Goal: Transaction & Acquisition: Purchase product/service

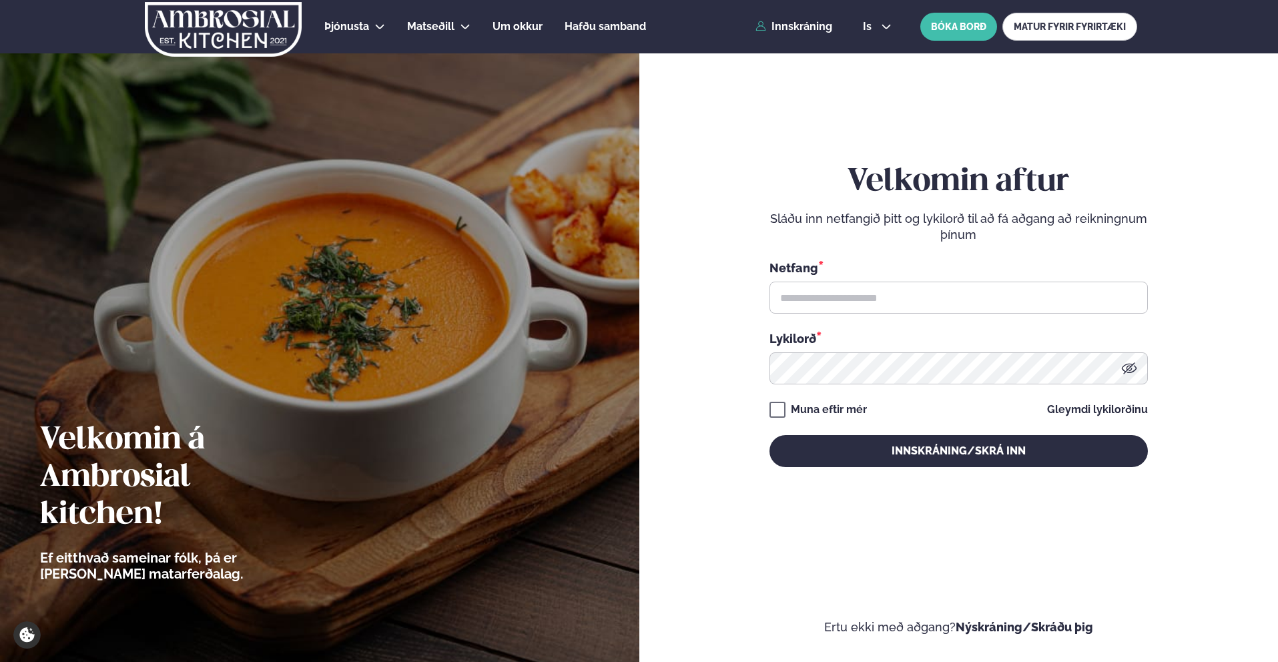
click at [876, 290] on input "text" at bounding box center [958, 298] width 378 height 32
click at [848, 318] on div "Netfang * Netfang er krafist Lykilorð *" at bounding box center [958, 321] width 378 height 125
click at [838, 304] on input "text" at bounding box center [958, 298] width 378 height 32
type input "**********"
click at [769, 435] on button "Innskráning/Skrá inn" at bounding box center [958, 451] width 378 height 32
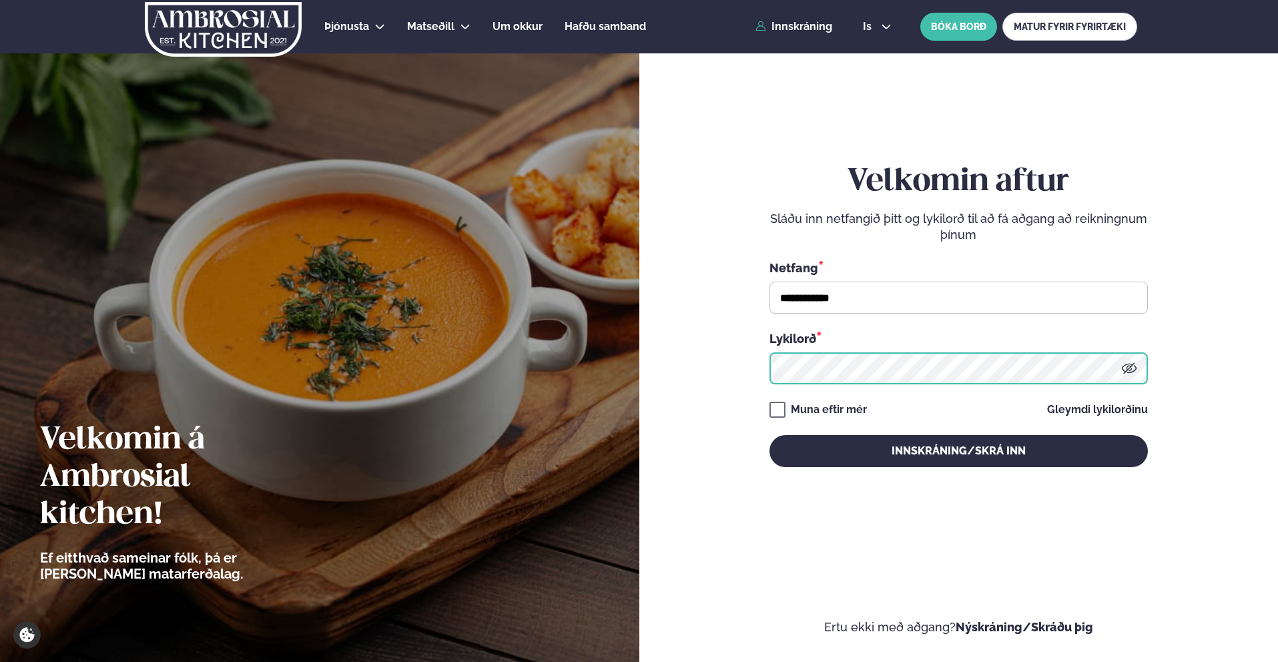
click at [769, 435] on button "Innskráning/Skrá inn" at bounding box center [958, 451] width 378 height 32
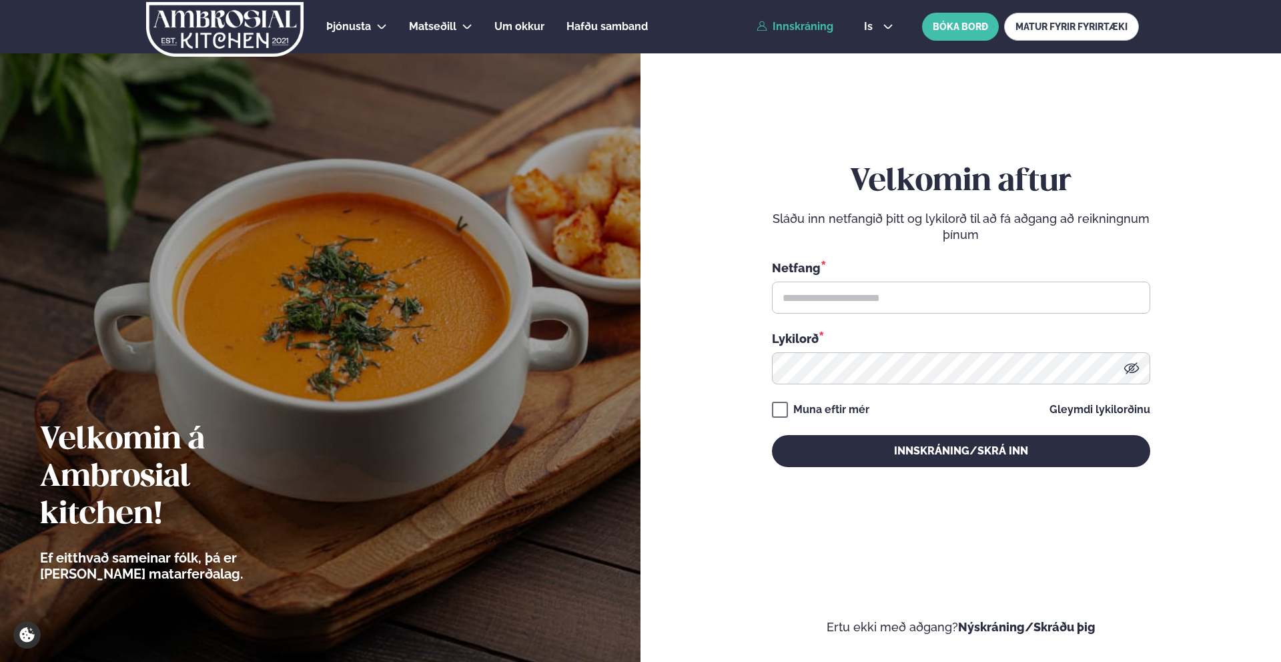
click at [825, 27] on link "Innskráning" at bounding box center [795, 27] width 77 height 12
click at [859, 294] on input "text" at bounding box center [961, 298] width 378 height 32
type input "**********"
click at [772, 435] on button "Innskráning/Skrá inn" at bounding box center [961, 451] width 378 height 32
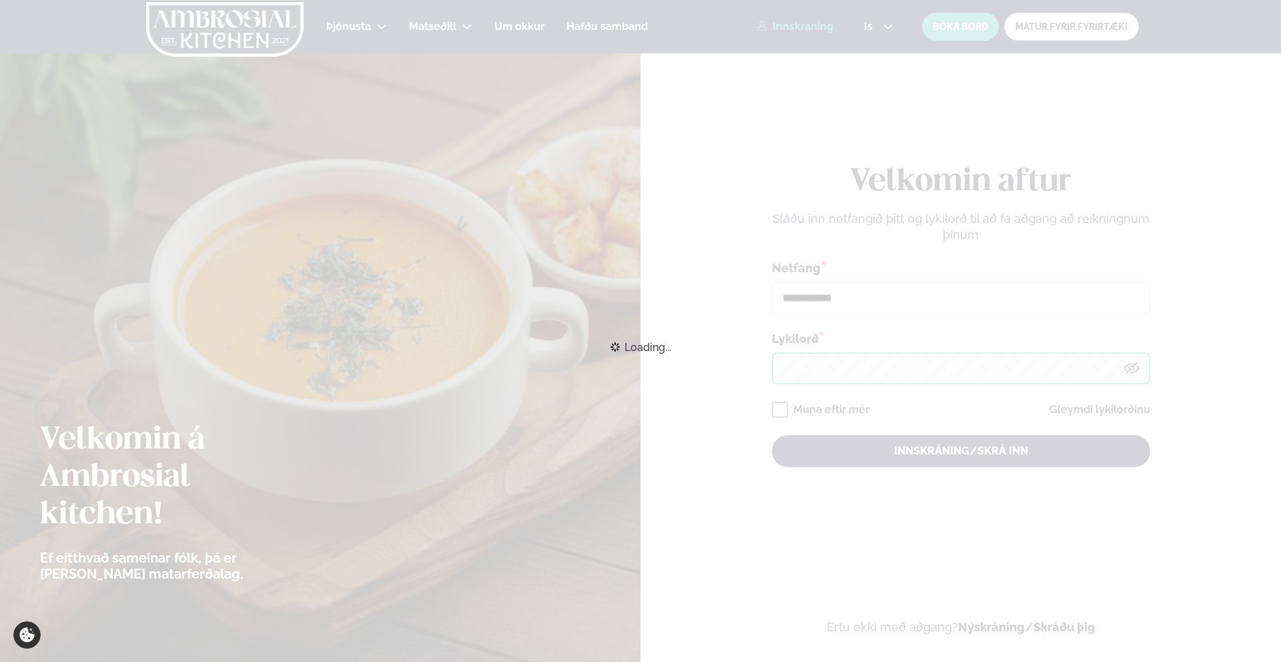
click at [772, 435] on button "Innskráning/Skrá inn" at bounding box center [961, 451] width 378 height 32
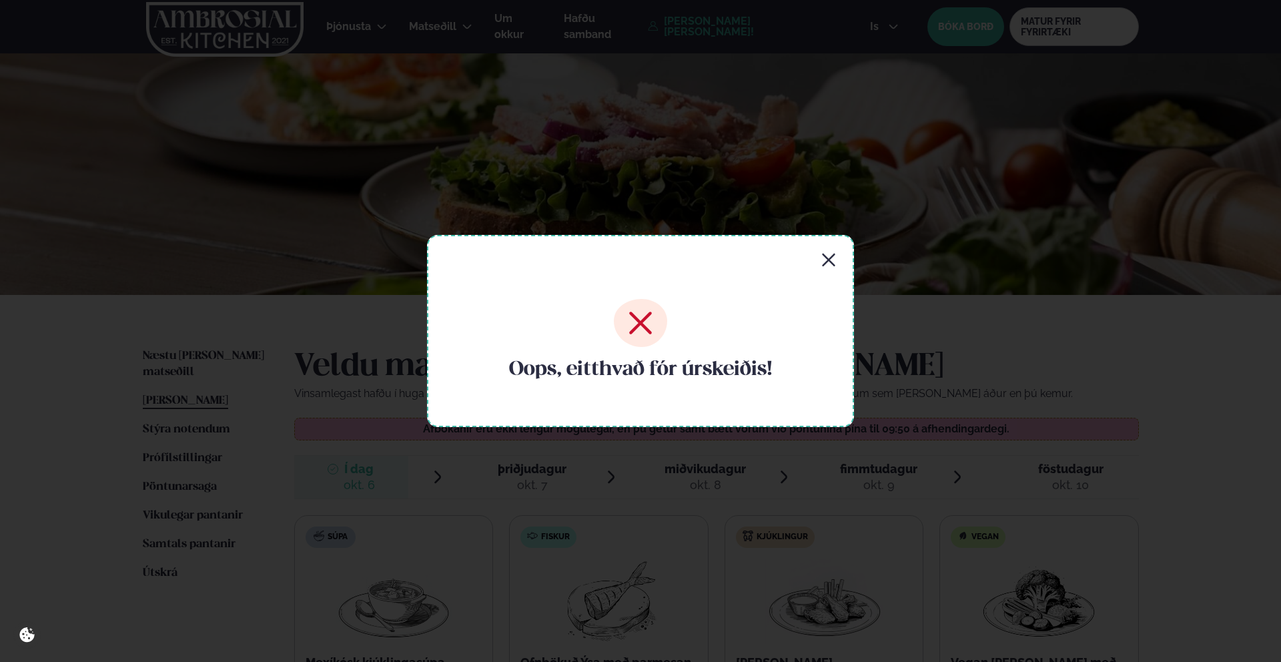
click at [839, 252] on div "Oops, eitthvað fór úrskeiðis!" at bounding box center [640, 331] width 427 height 192
click at [829, 254] on icon "button" at bounding box center [829, 260] width 16 height 16
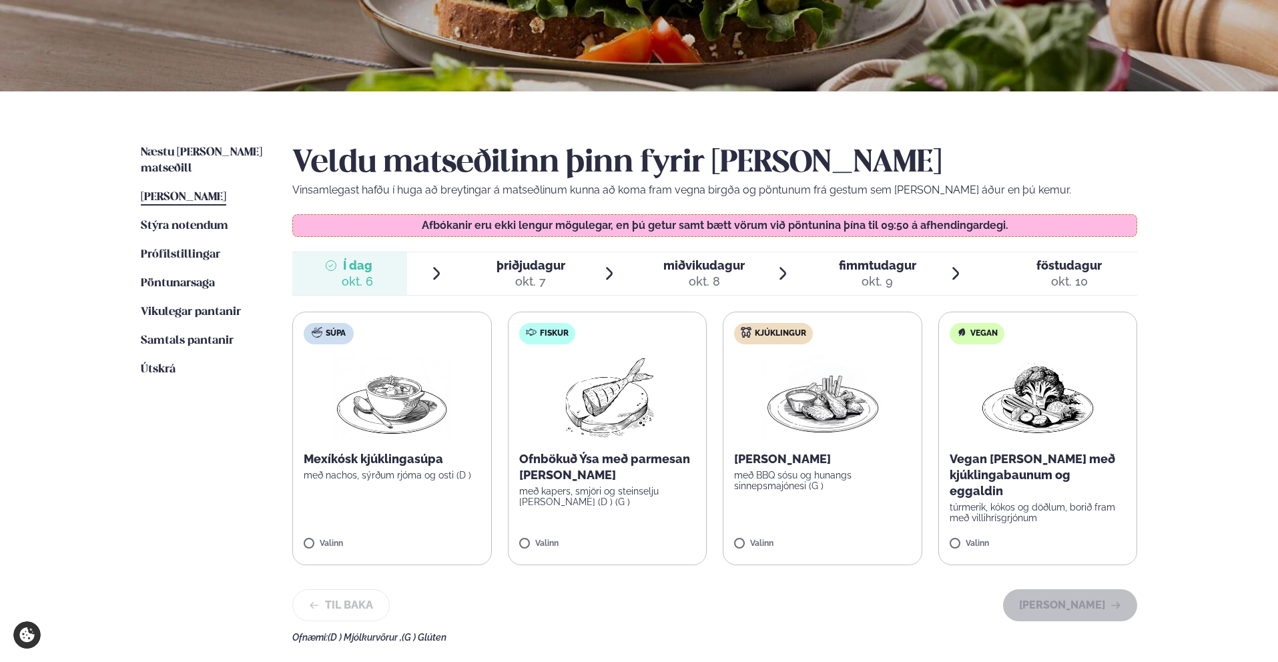
scroll to position [205, 0]
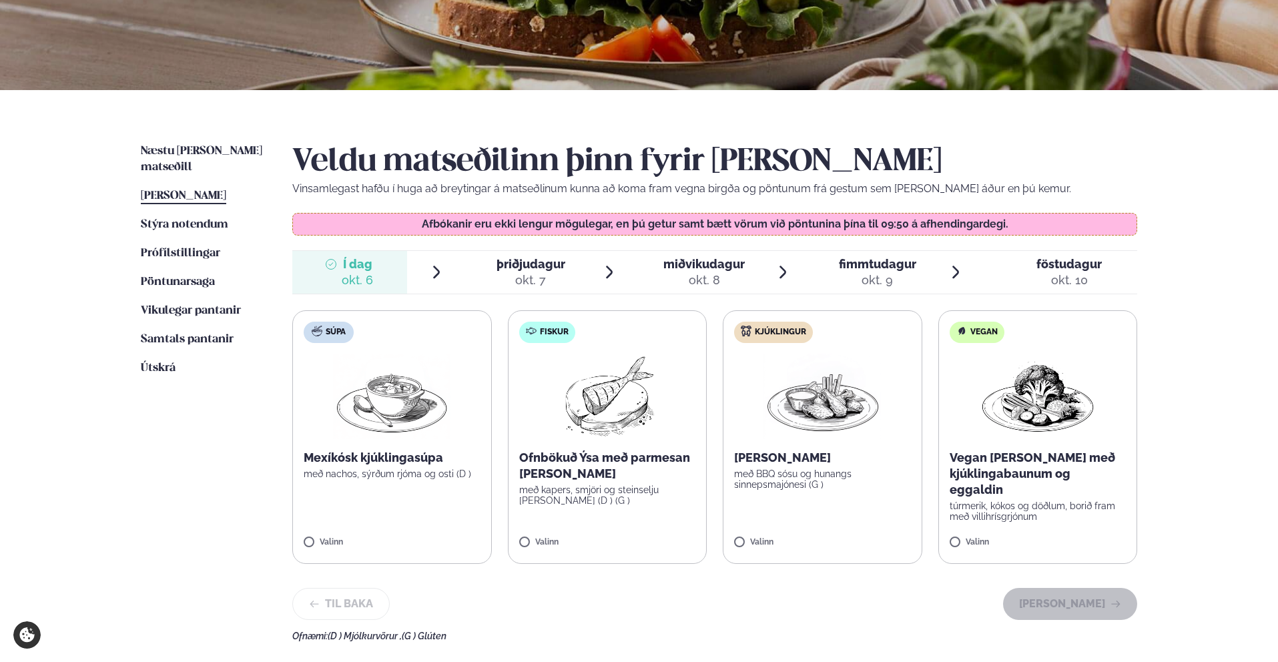
click at [534, 283] on div "okt. 7" at bounding box center [530, 280] width 69 height 16
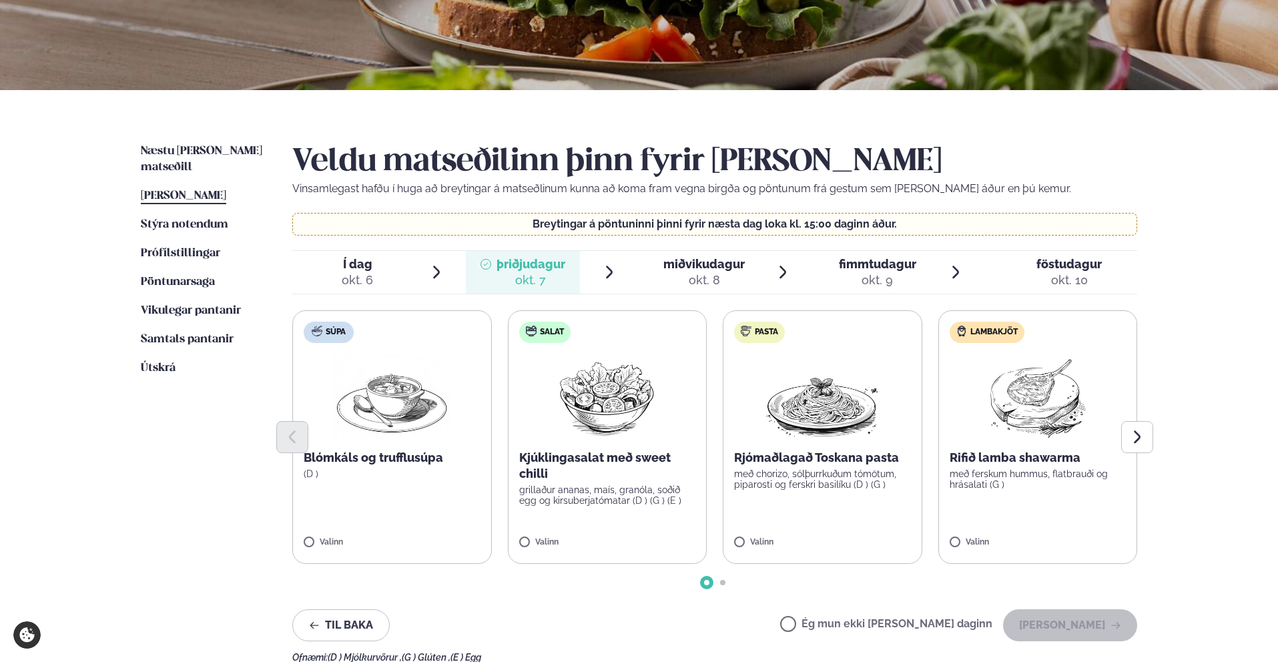
click at [376, 421] on div at bounding box center [714, 437] width 845 height 32
click at [584, 406] on img at bounding box center [607, 396] width 118 height 85
click at [582, 382] on img at bounding box center [607, 396] width 118 height 85
click at [636, 534] on div at bounding box center [646, 535] width 51 height 27
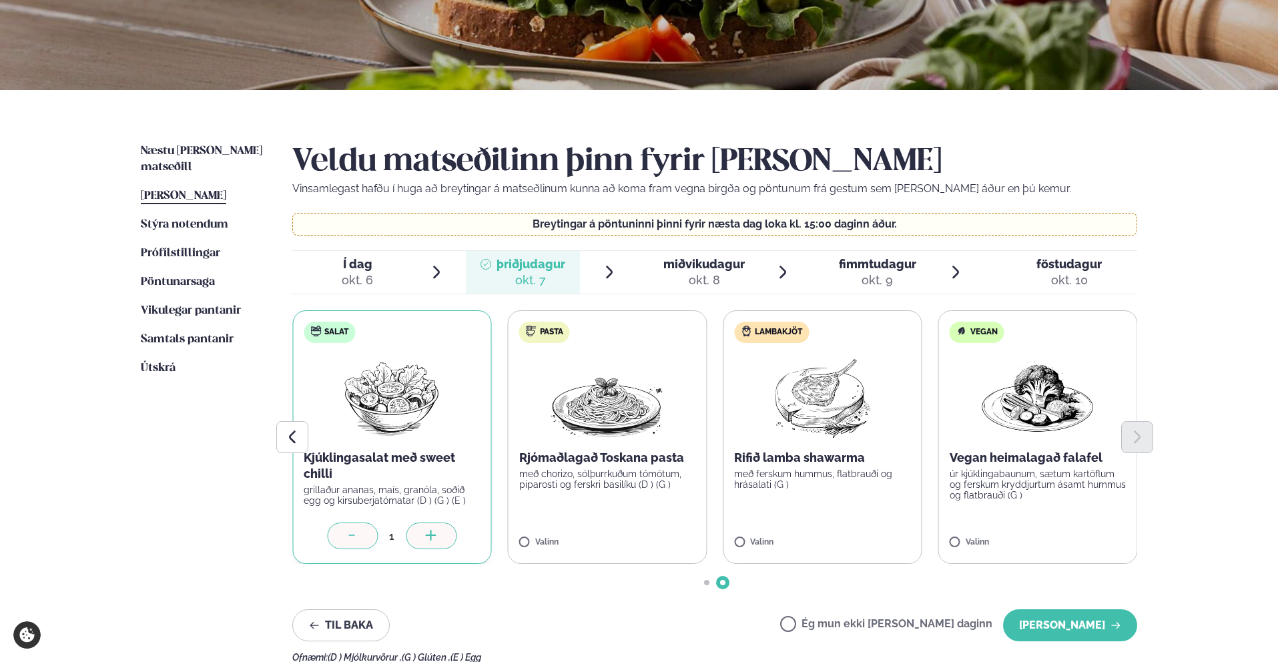
click at [636, 534] on div "Súpa Blómkáls og trufflusúpa (D ) Valinn Salat Kjúklingasalat með sweet chilli …" at bounding box center [499, 437] width 845 height 254
click at [636, 534] on label "Pasta Rjómaðlagað Toskana pasta með chorizo, sólþurrkuðum tómötum, piparosti og…" at bounding box center [608, 437] width 200 height 254
click at [550, 533] on div at bounding box center [568, 535] width 51 height 27
click at [437, 534] on icon at bounding box center [430, 536] width 13 height 13
click at [437, 535] on icon at bounding box center [430, 536] width 13 height 13
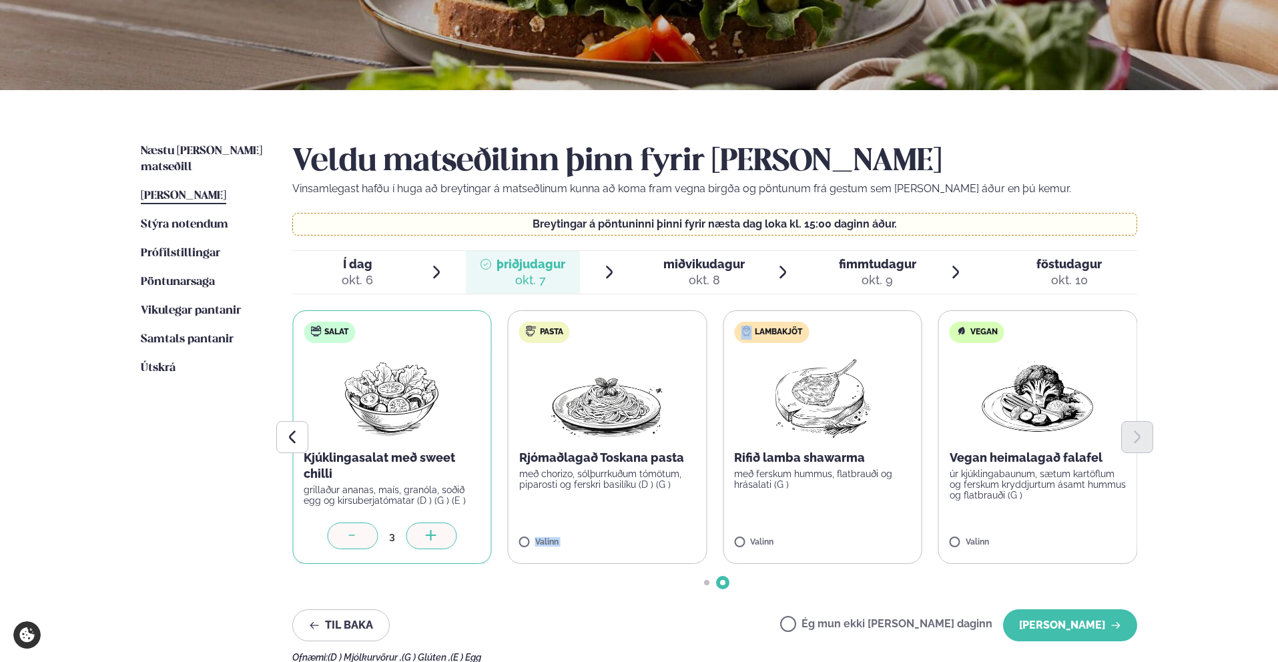
click at [437, 535] on icon at bounding box center [430, 536] width 13 height 13
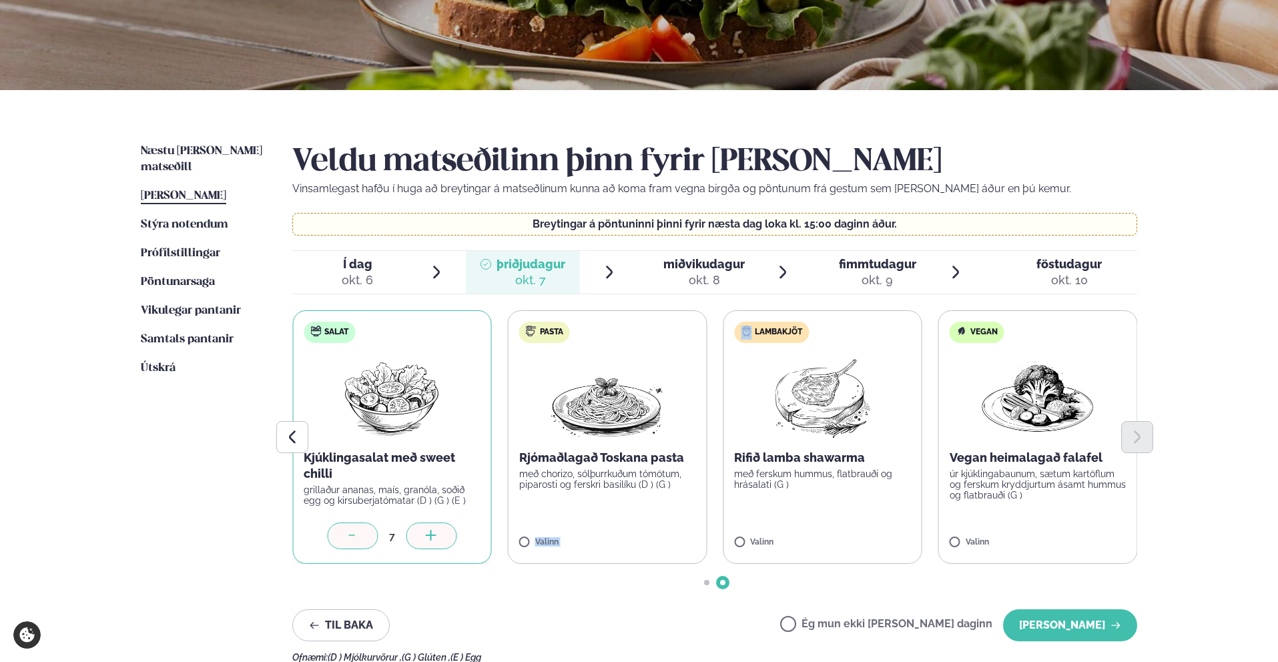
click at [437, 535] on icon at bounding box center [430, 536] width 13 height 13
click at [437, 534] on icon at bounding box center [430, 536] width 13 height 13
click at [336, 536] on div at bounding box center [352, 535] width 51 height 27
click at [804, 468] on p "með ferskum hummus, flatbrauði og hrásalati (G )" at bounding box center [822, 478] width 177 height 21
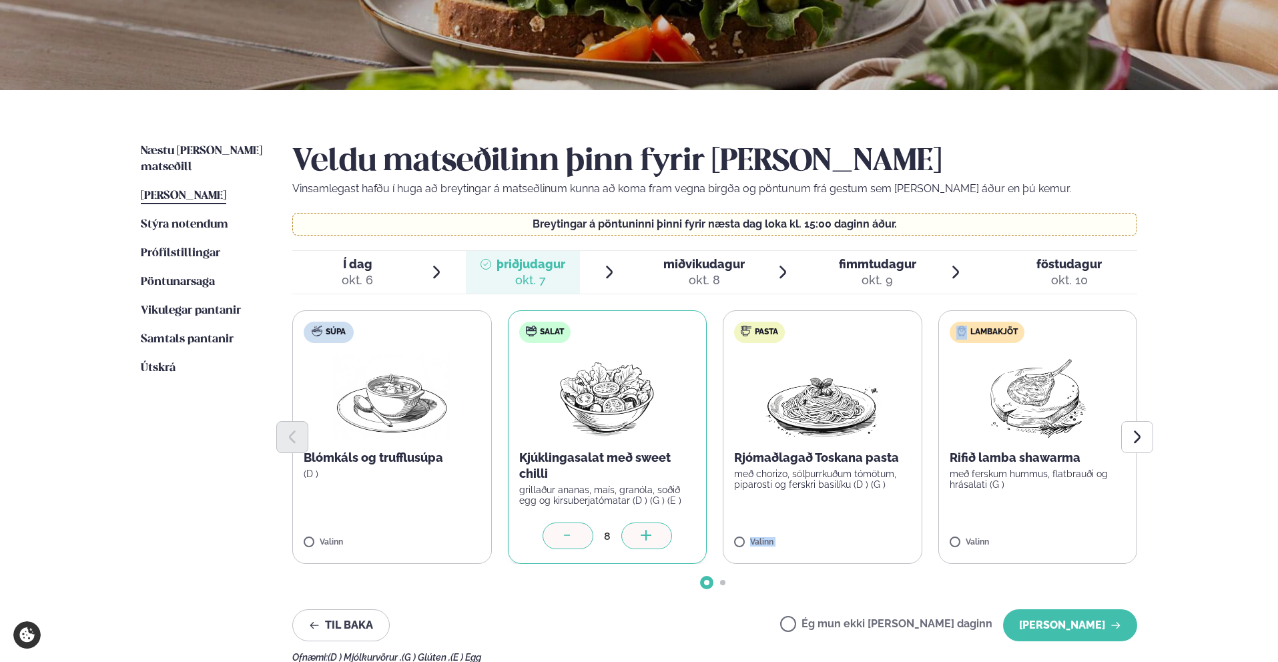
click at [993, 471] on p "með ferskum hummus, flatbrauði og hrásalati (G )" at bounding box center [1038, 478] width 177 height 21
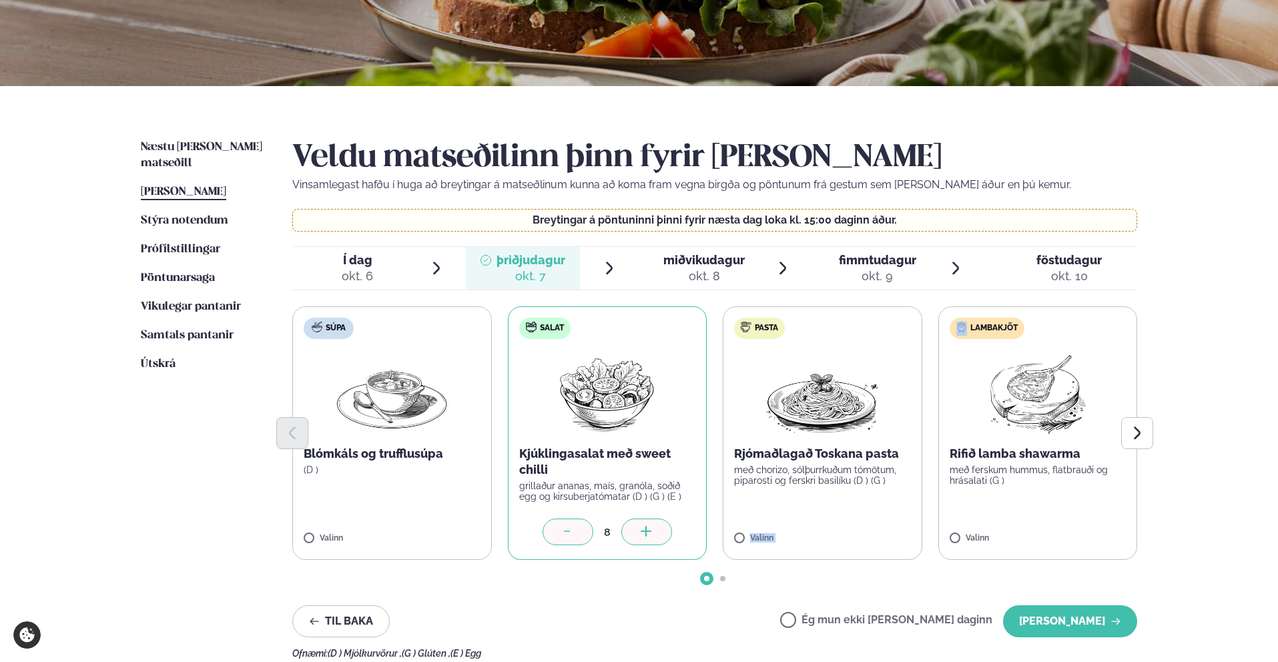
scroll to position [210, 0]
click at [1042, 474] on p "með ferskum hummus, flatbrauði og hrásalati (G )" at bounding box center [1038, 474] width 177 height 21
drag, startPoint x: 998, startPoint y: 439, endPoint x: 816, endPoint y: 434, distance: 181.6
click at [804, 436] on div at bounding box center [714, 432] width 845 height 32
click at [1140, 430] on icon "Next slide" at bounding box center [1137, 432] width 16 height 16
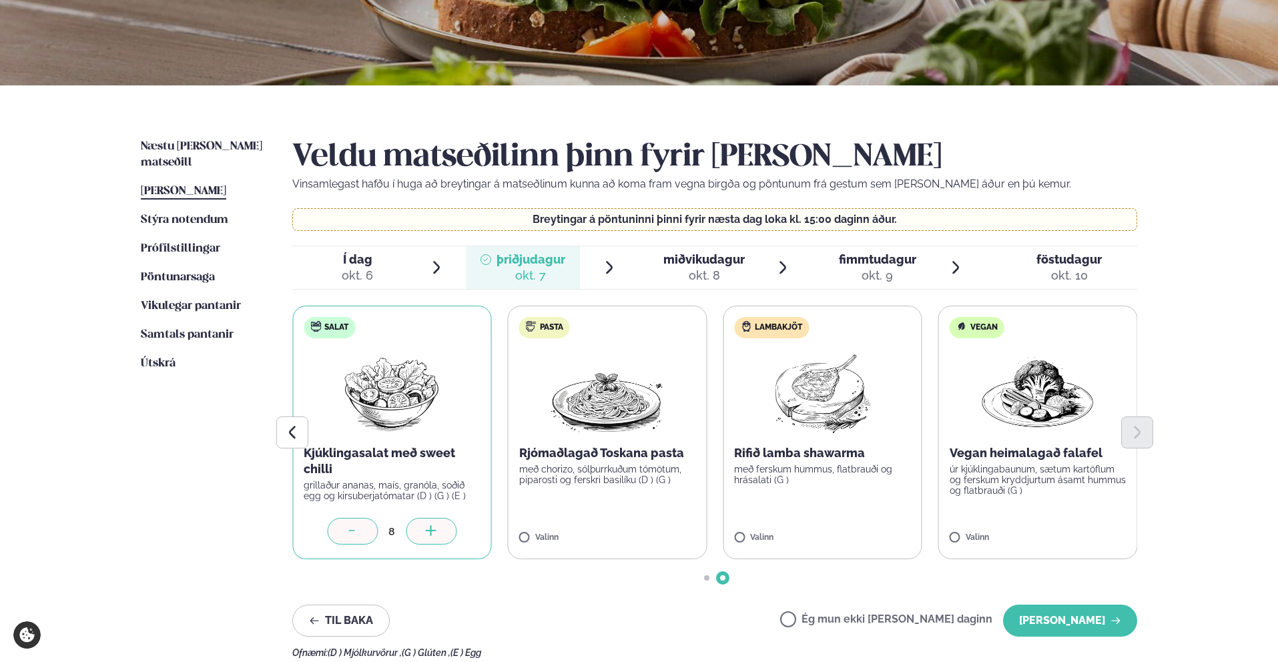
click at [843, 432] on div at bounding box center [714, 432] width 845 height 32
click at [813, 514] on label "Lambakjöt Rifið lamba shawarma með ferskum hummus, flatbrauði og hrásalati (G )…" at bounding box center [823, 433] width 200 height 254
click at [861, 531] on icon at bounding box center [860, 530] width 1 height 11
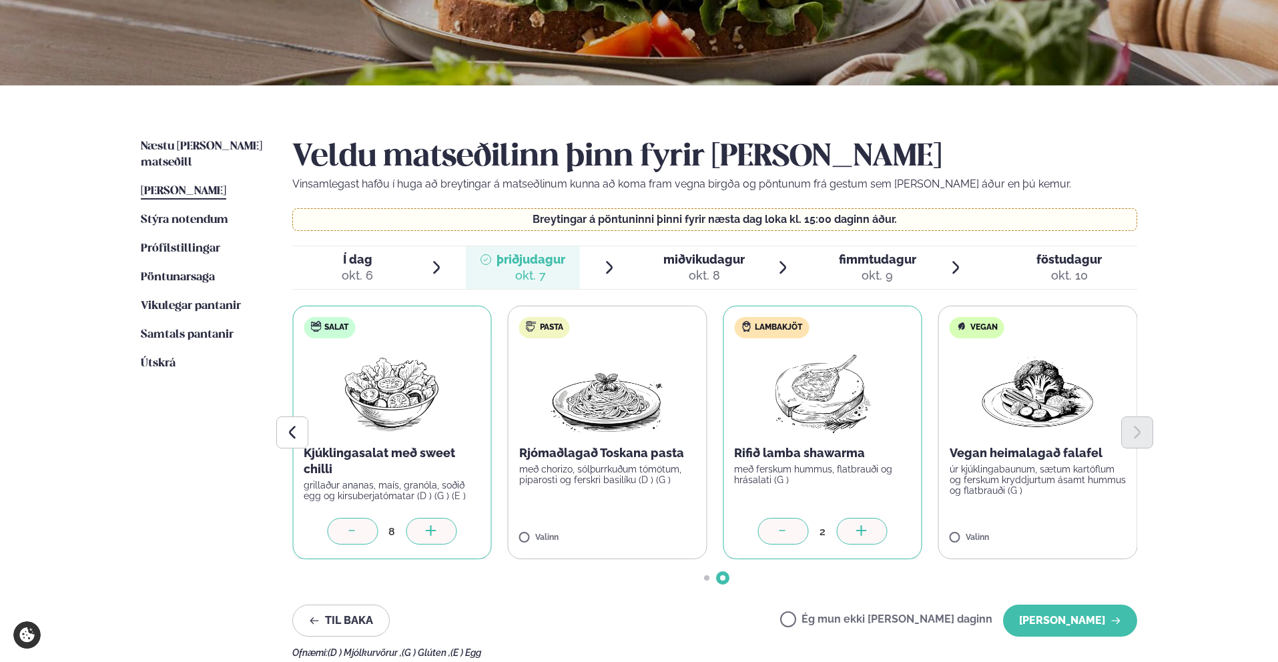
click at [861, 531] on icon at bounding box center [860, 530] width 1 height 11
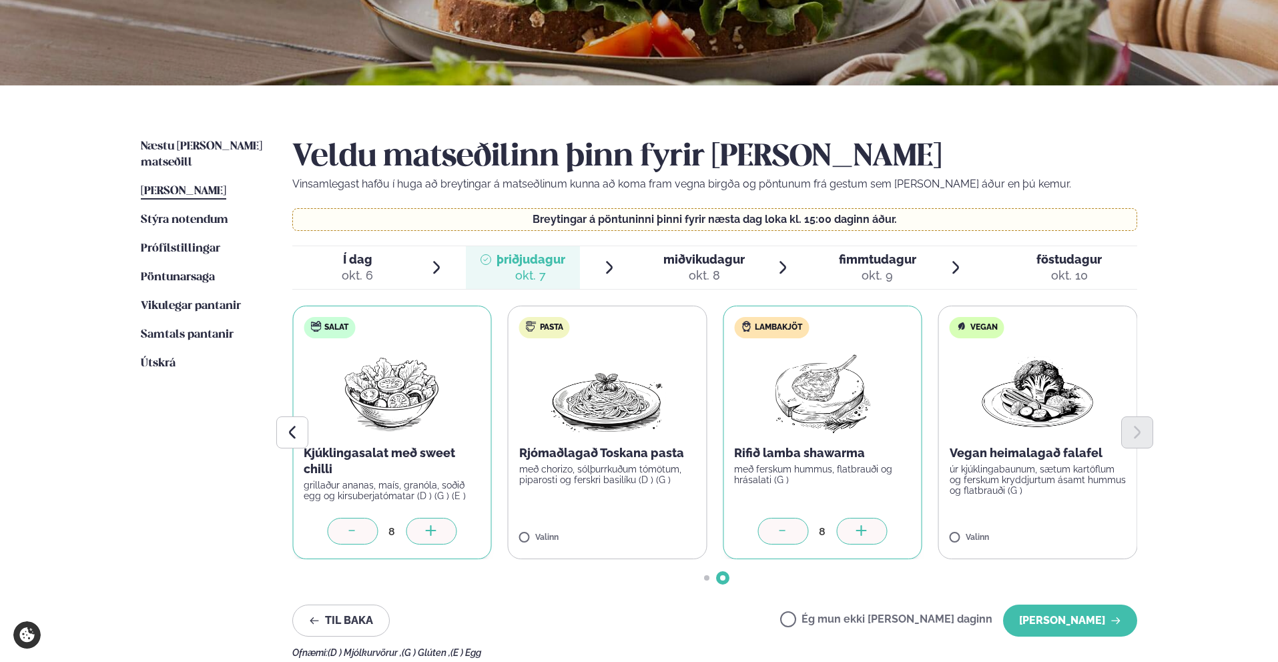
click at [861, 531] on icon at bounding box center [860, 530] width 1 height 11
click at [782, 531] on icon at bounding box center [782, 531] width 13 height 13
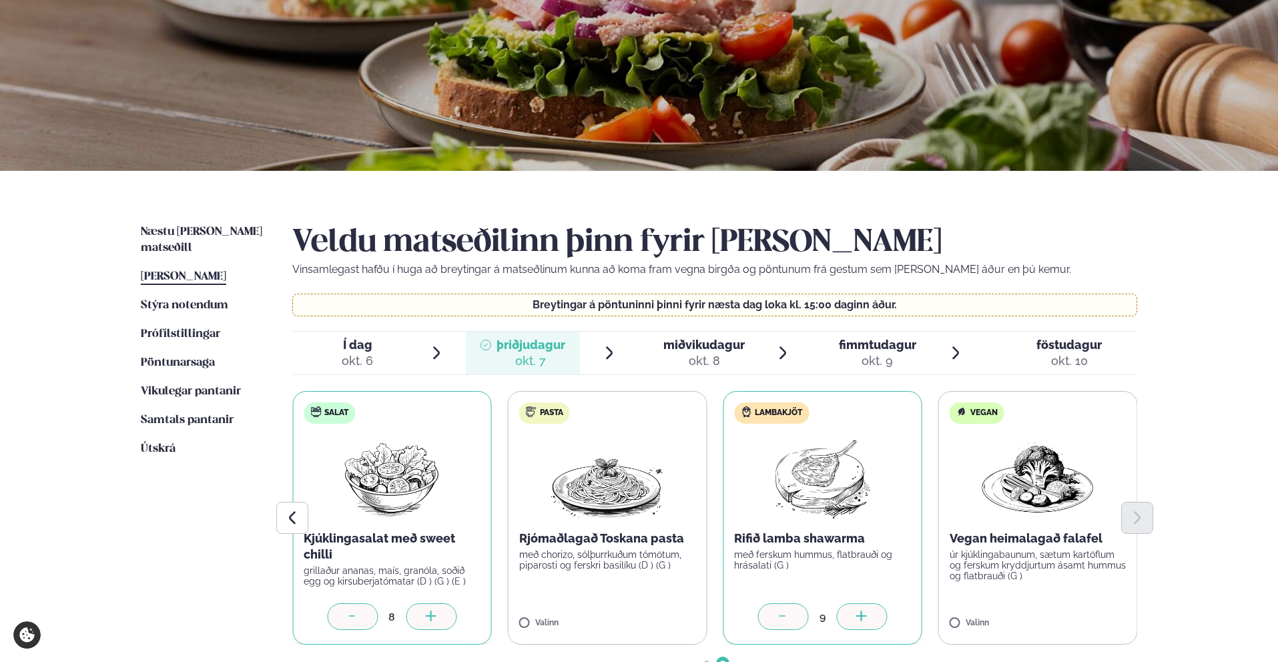
scroll to position [129, 0]
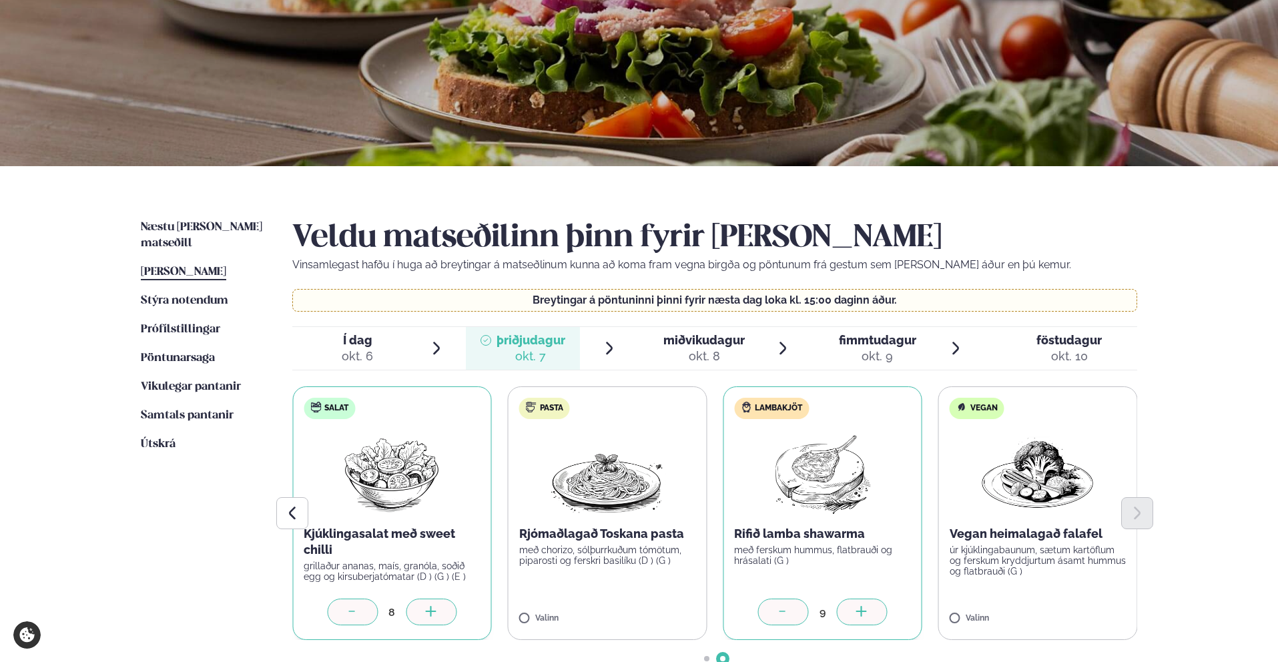
click at [876, 333] on span "fimmtudagur" at bounding box center [877, 340] width 77 height 14
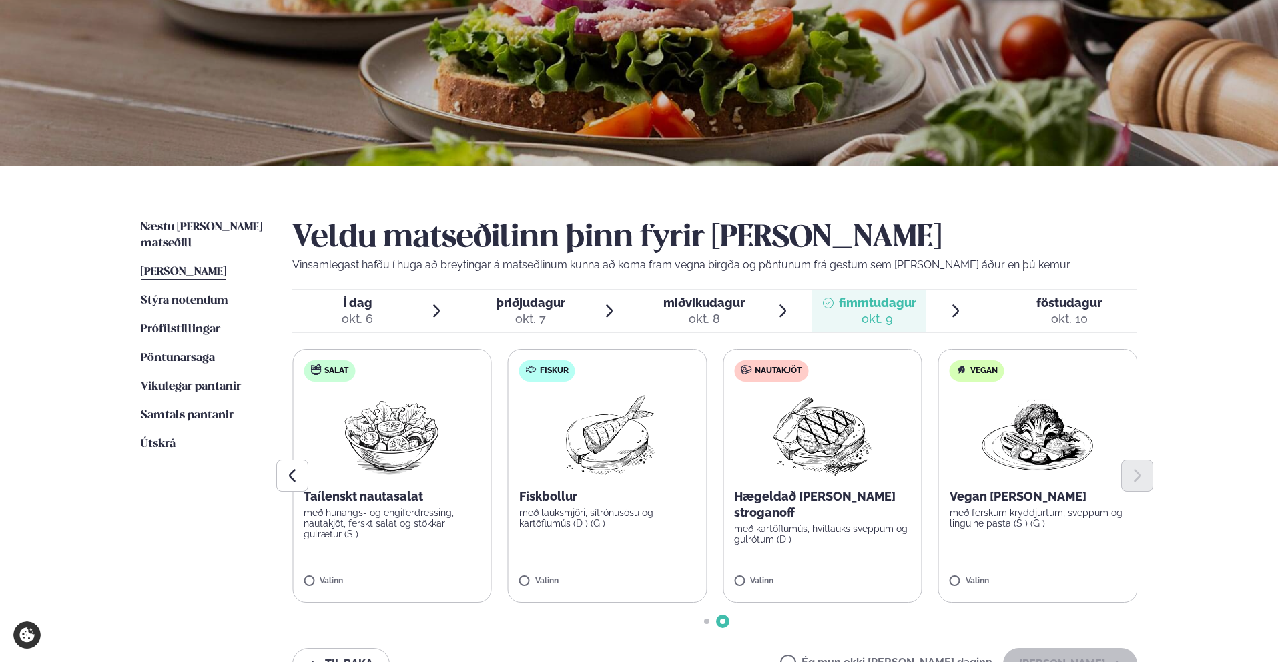
click at [434, 460] on div at bounding box center [714, 476] width 845 height 32
click at [401, 535] on p "með hunangs- og engiferdressing, nautakjöt, ferskt salat og stökkar gulrætur (S…" at bounding box center [392, 523] width 177 height 32
click at [418, 581] on div at bounding box center [431, 574] width 51 height 27
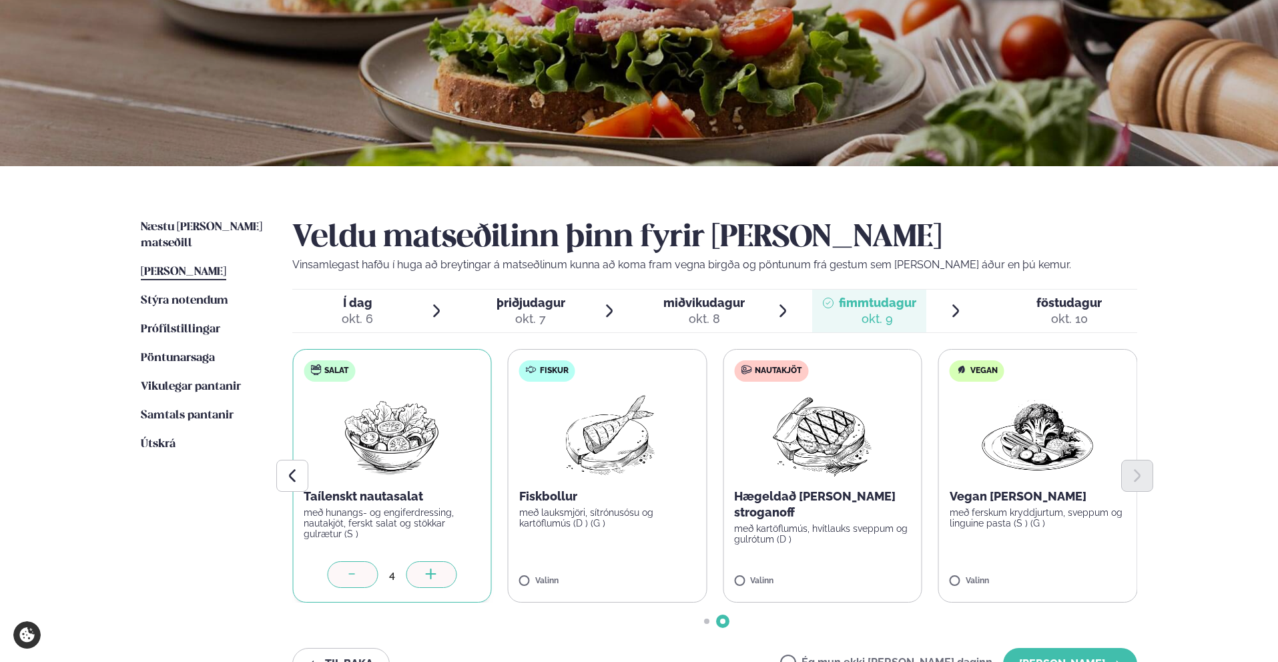
click at [418, 581] on div at bounding box center [431, 574] width 51 height 27
drag, startPoint x: 881, startPoint y: 480, endPoint x: 863, endPoint y: 482, distance: 18.1
click at [881, 480] on div at bounding box center [714, 476] width 845 height 32
click at [824, 485] on div at bounding box center [714, 476] width 845 height 32
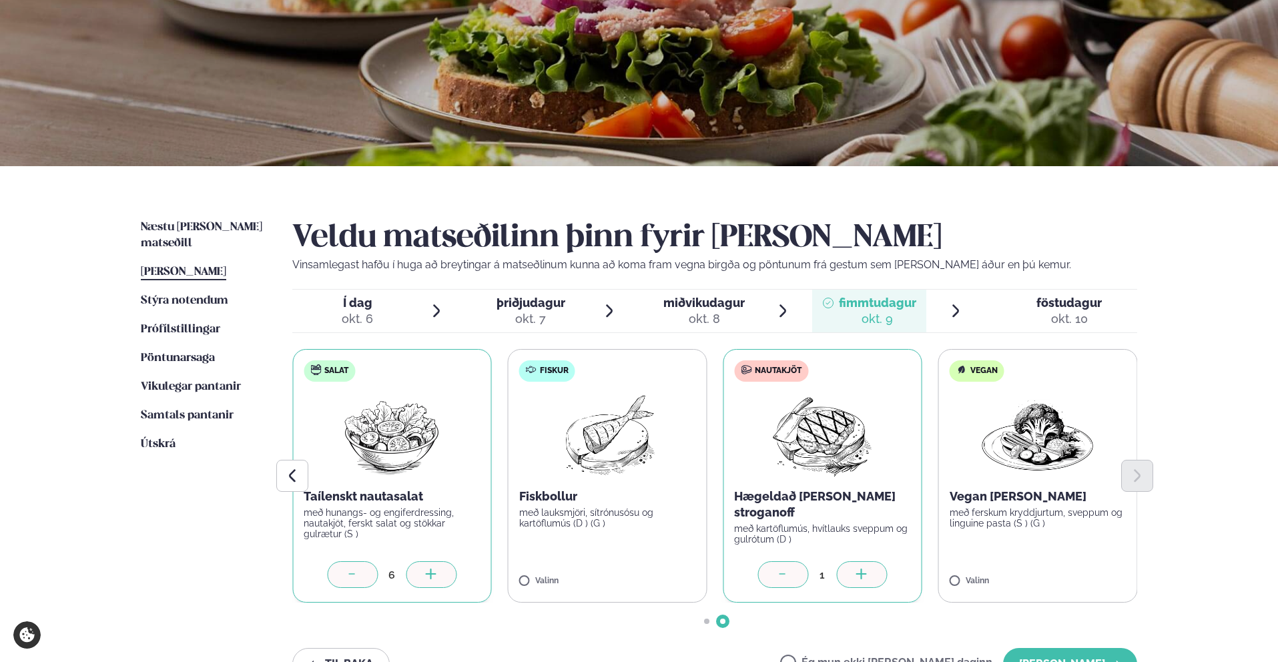
click at [863, 579] on icon at bounding box center [861, 575] width 13 height 13
click at [863, 578] on icon at bounding box center [861, 575] width 13 height 13
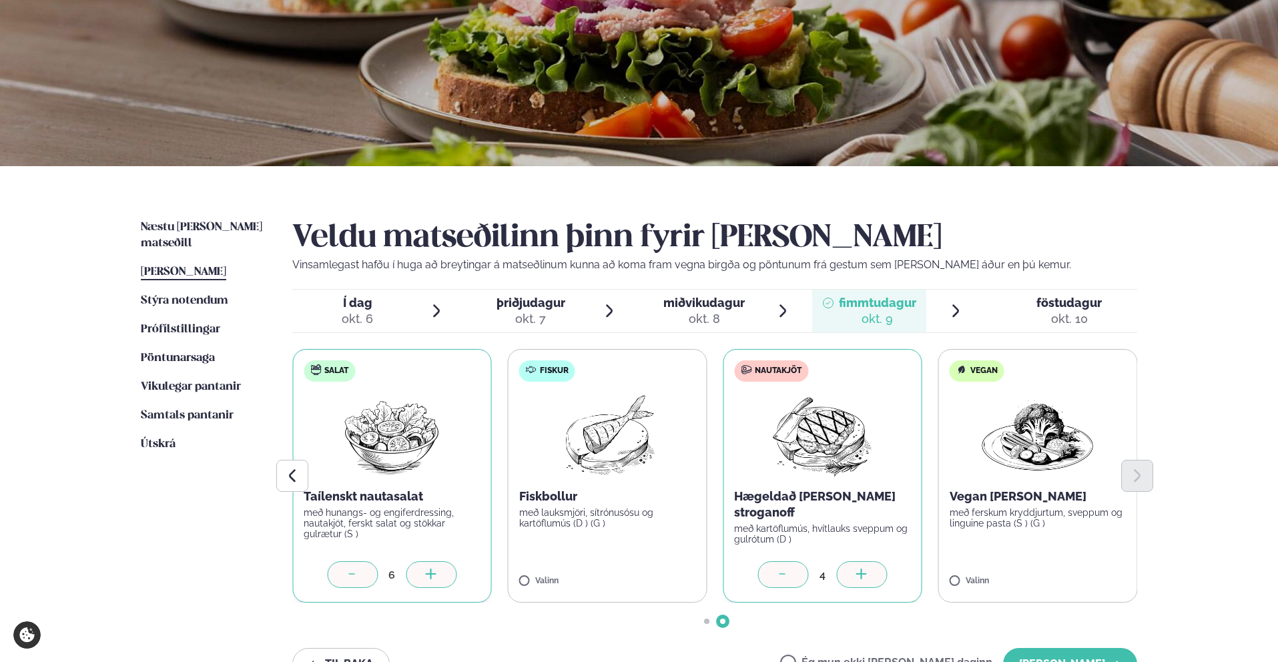
click at [863, 578] on icon at bounding box center [861, 575] width 13 height 13
click at [862, 578] on icon at bounding box center [861, 575] width 13 height 13
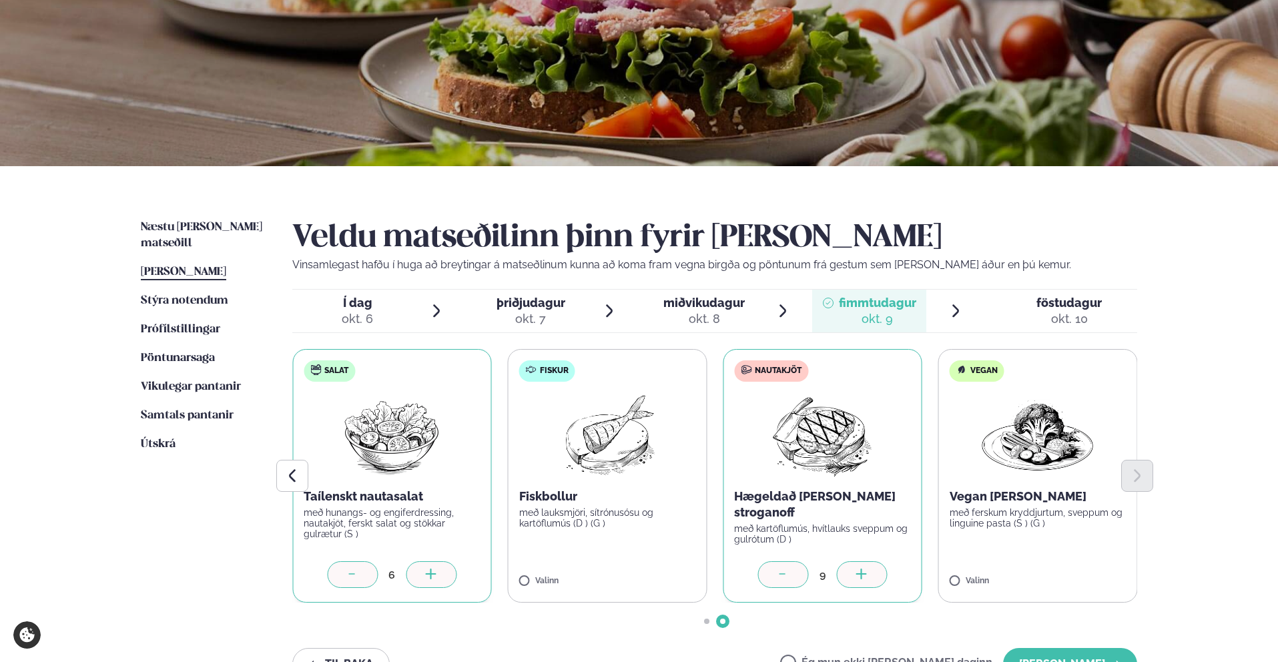
click at [500, 299] on span "þriðjudagur" at bounding box center [530, 303] width 69 height 14
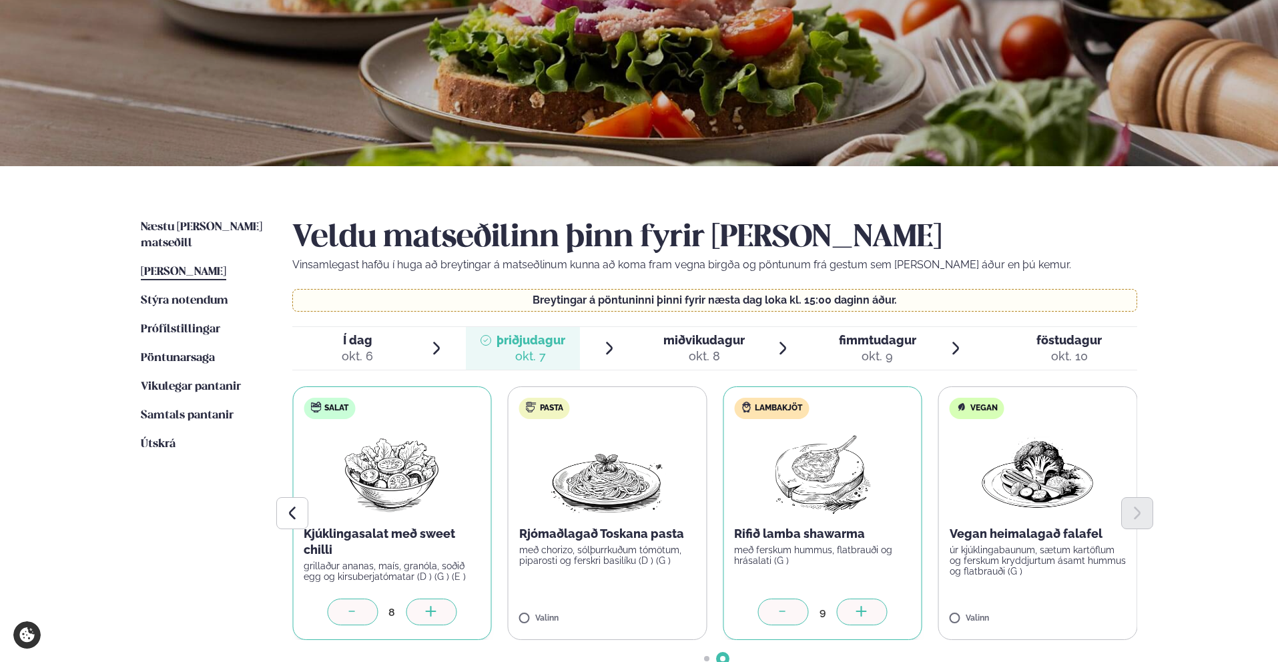
click at [853, 613] on div at bounding box center [861, 612] width 51 height 27
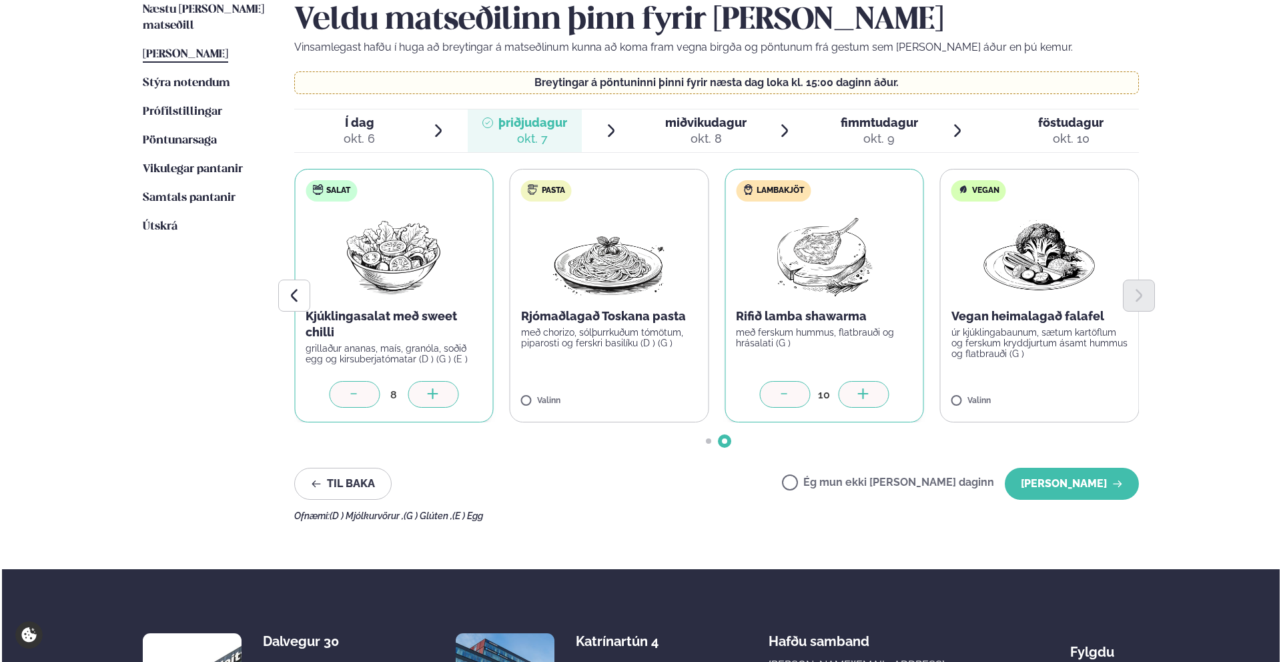
scroll to position [334, 0]
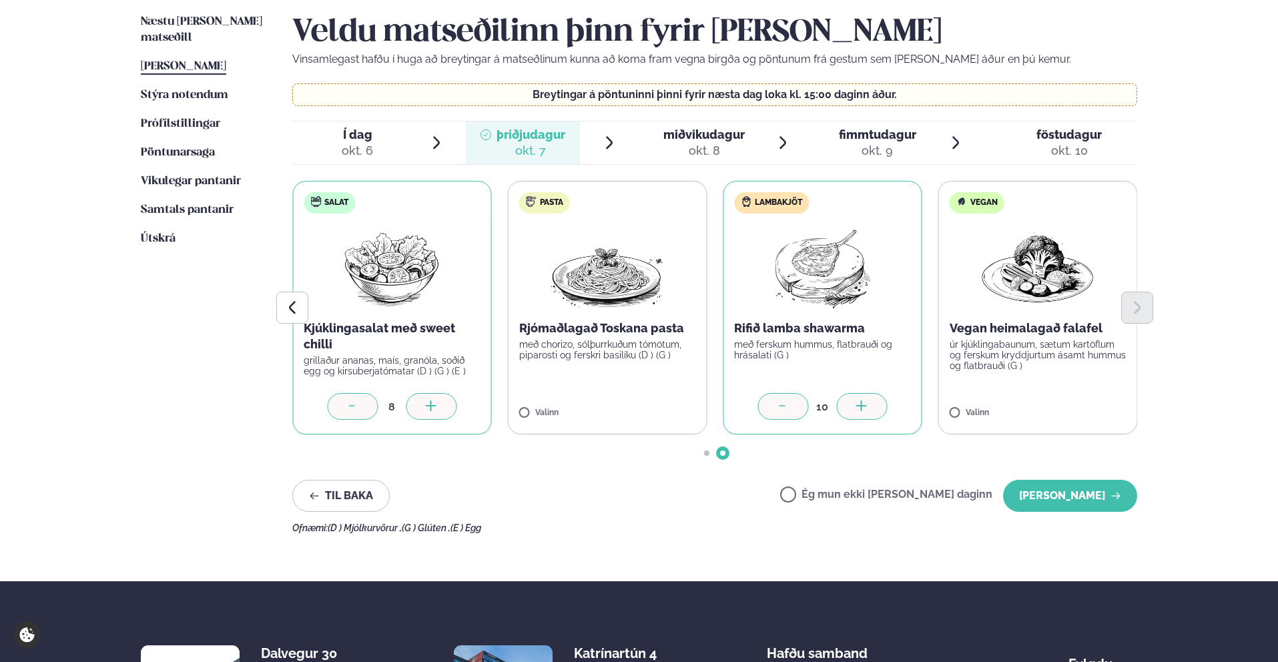
click at [885, 129] on span "fimmtudagur" at bounding box center [877, 134] width 77 height 14
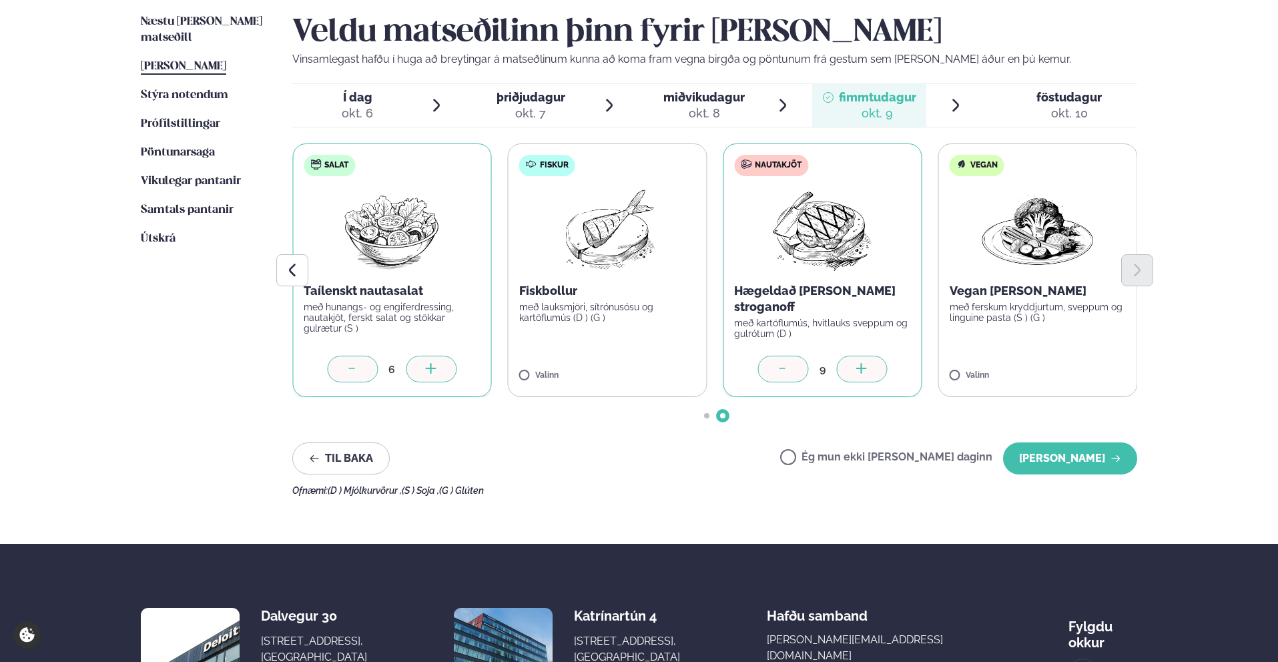
click at [707, 418] on span "Go to slide 1" at bounding box center [706, 415] width 5 height 5
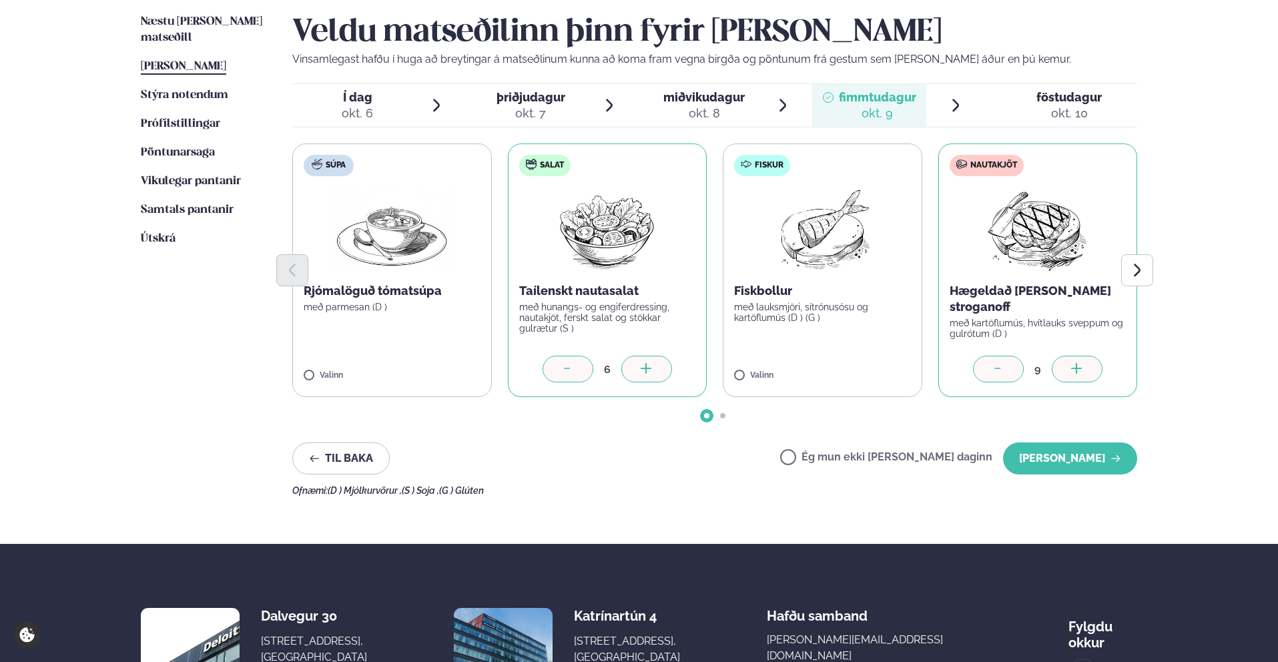
click at [718, 418] on div at bounding box center [714, 415] width 845 height 5
click at [722, 416] on span "Go to slide 2" at bounding box center [722, 415] width 5 height 5
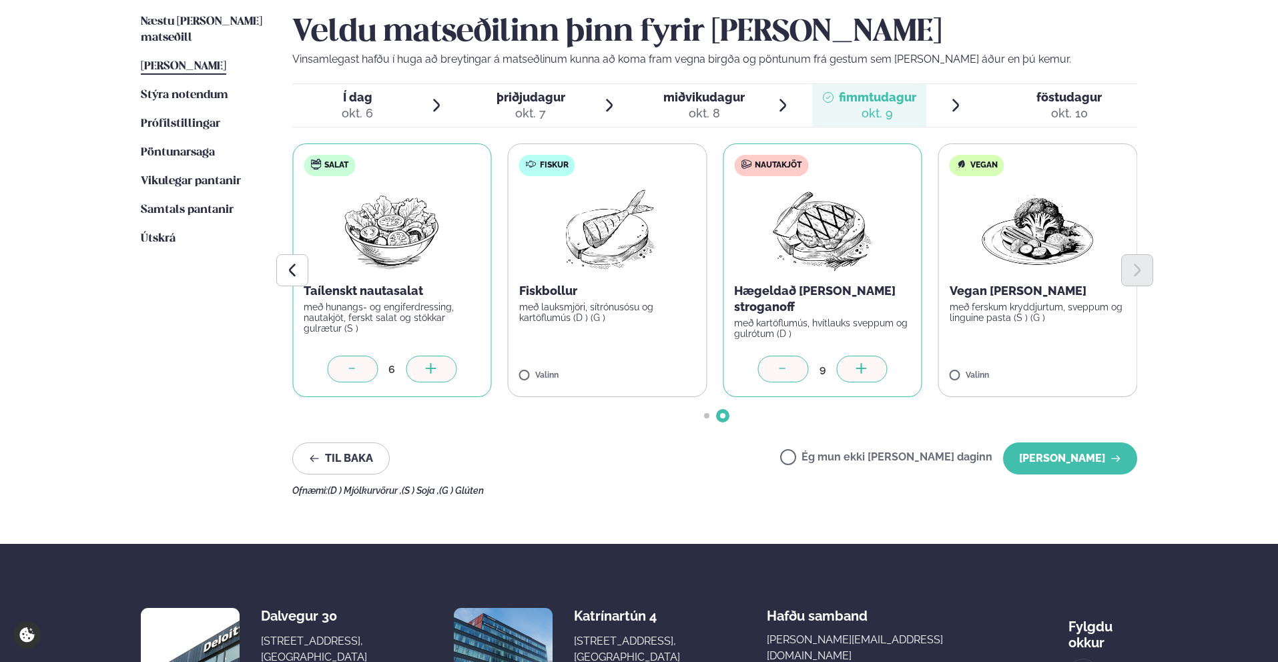
click at [723, 416] on span "Go to slide 2" at bounding box center [722, 415] width 5 height 5
click at [1080, 445] on button "[PERSON_NAME]" at bounding box center [1070, 458] width 134 height 32
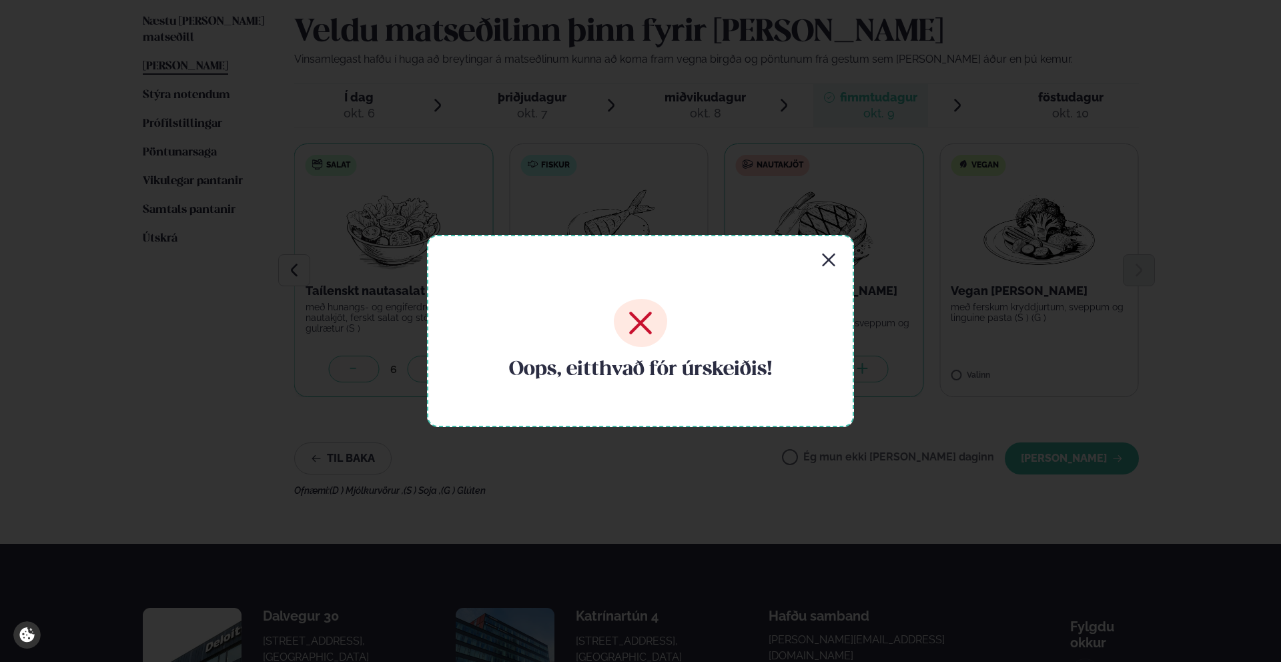
click at [842, 264] on div "Oops, eitthvað fór úrskeiðis!" at bounding box center [640, 331] width 427 height 192
click at [828, 260] on icon "button" at bounding box center [828, 260] width 13 height 13
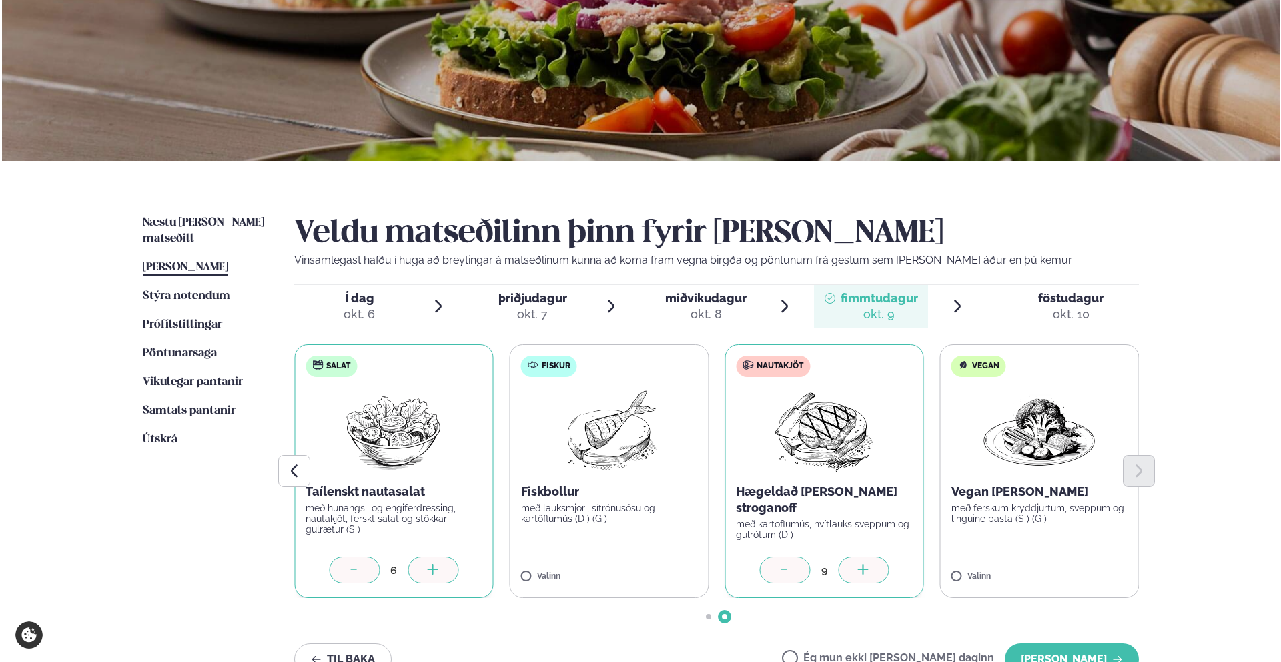
scroll to position [250, 0]
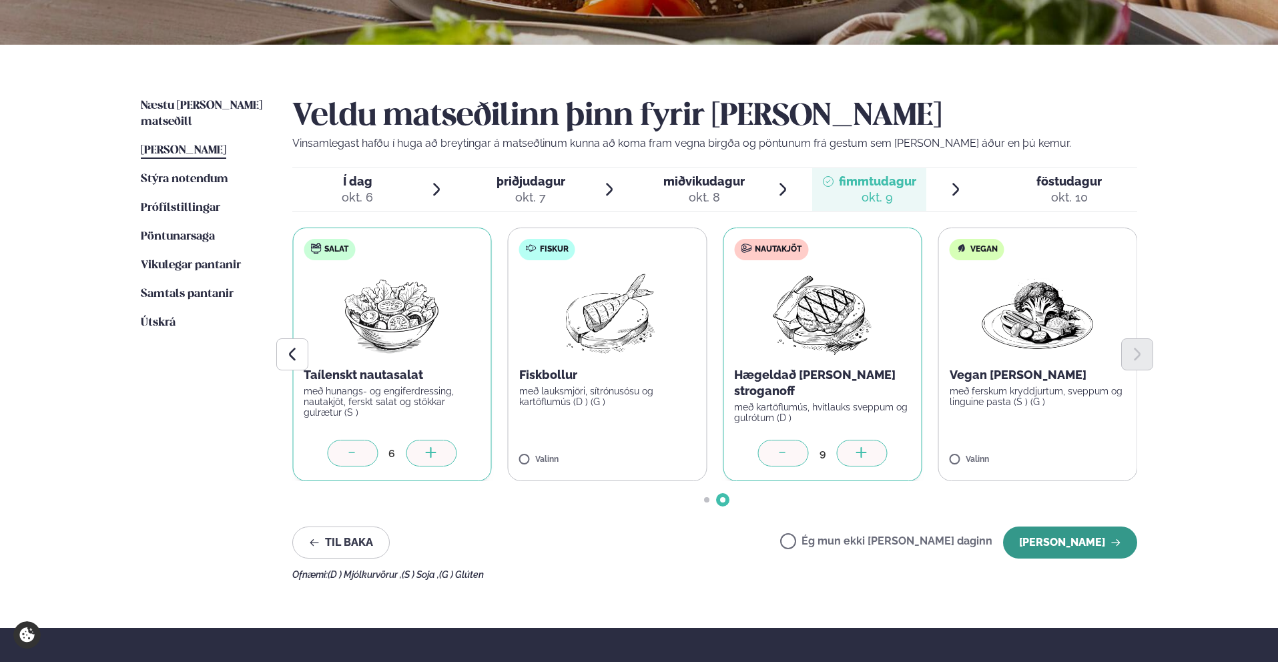
click at [1072, 552] on button "[PERSON_NAME]" at bounding box center [1070, 542] width 134 height 32
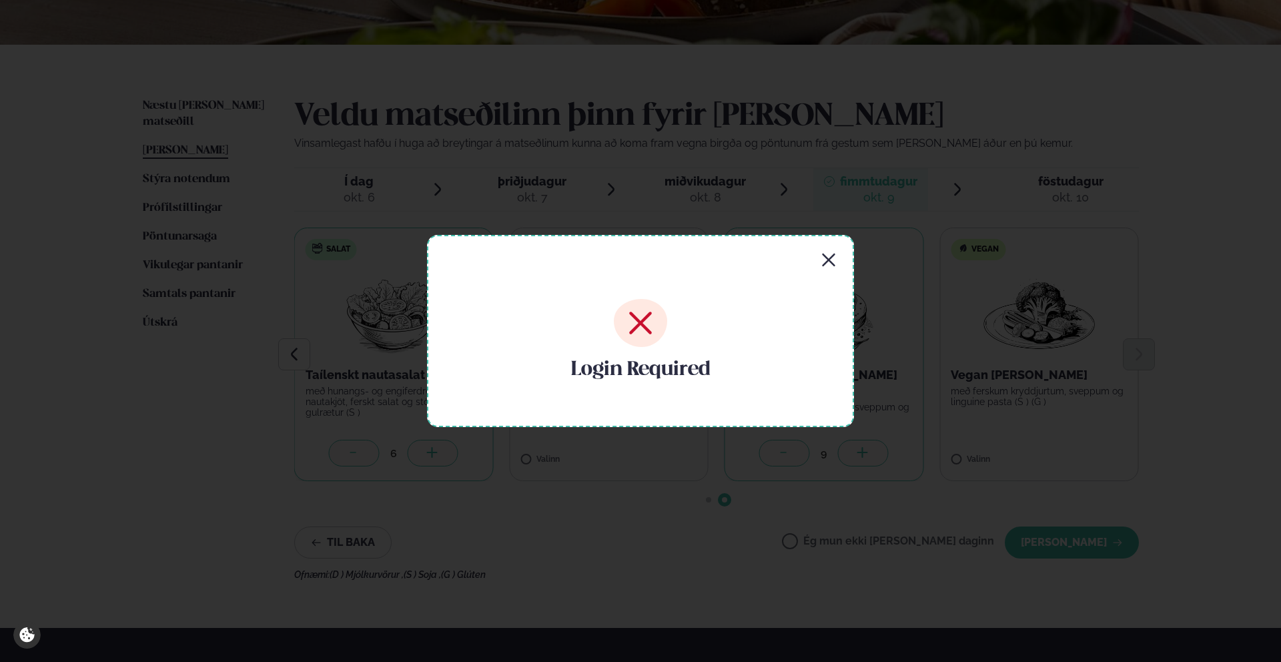
click at [833, 258] on icon "button" at bounding box center [829, 260] width 16 height 16
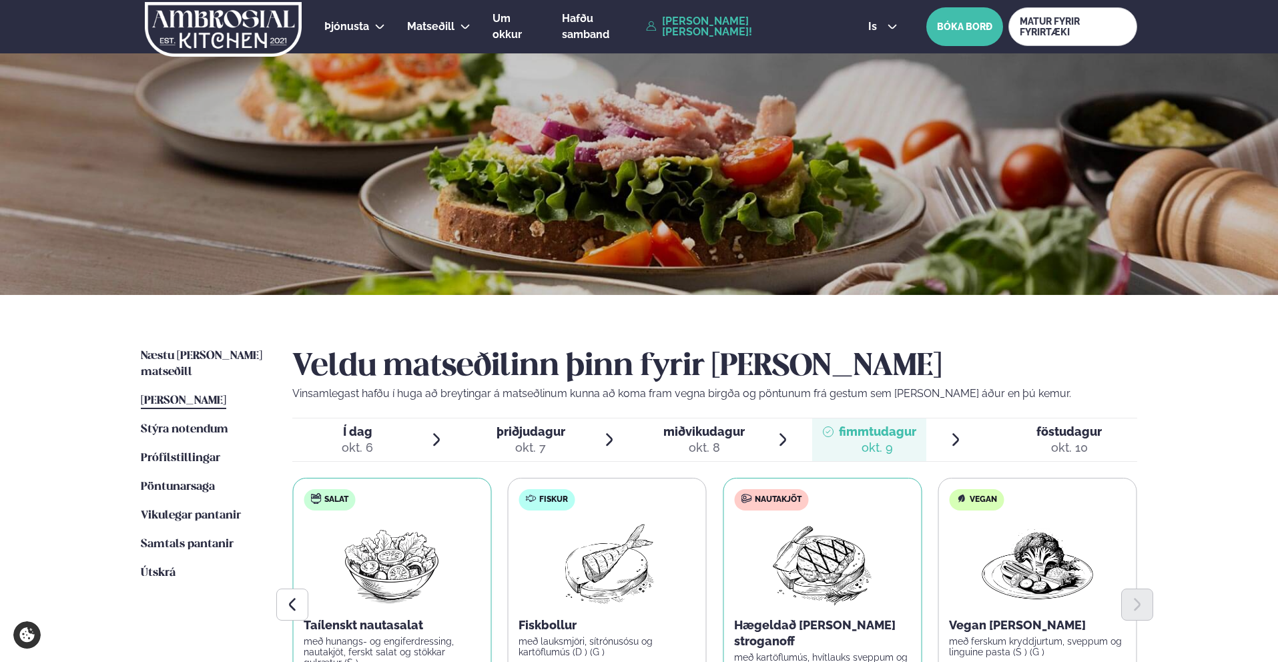
scroll to position [0, 0]
click at [772, 27] on link "[PERSON_NAME] [PERSON_NAME]!" at bounding box center [742, 26] width 192 height 21
click at [767, 28] on link "[PERSON_NAME] [PERSON_NAME]!" at bounding box center [742, 26] width 192 height 21
click at [173, 452] on span "Prófílstillingar" at bounding box center [180, 457] width 79 height 11
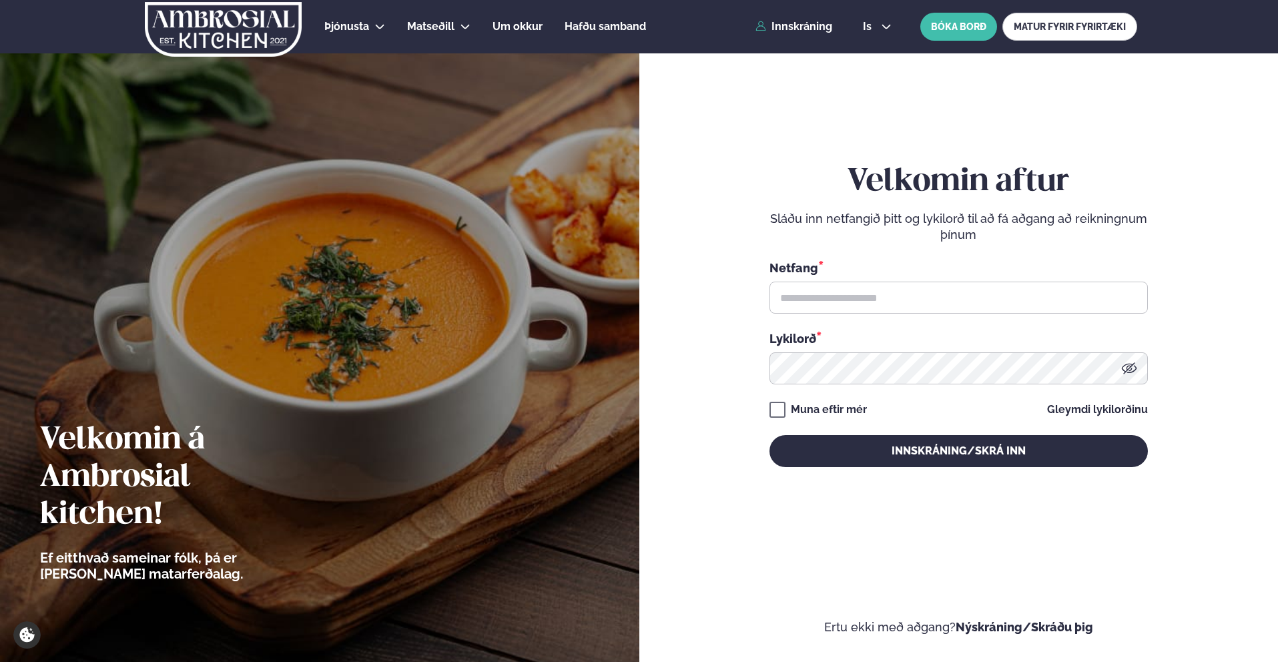
click at [982, 320] on div "Netfang * Lykilorð *" at bounding box center [958, 321] width 378 height 125
click at [942, 301] on input "text" at bounding box center [958, 298] width 378 height 32
type input "**********"
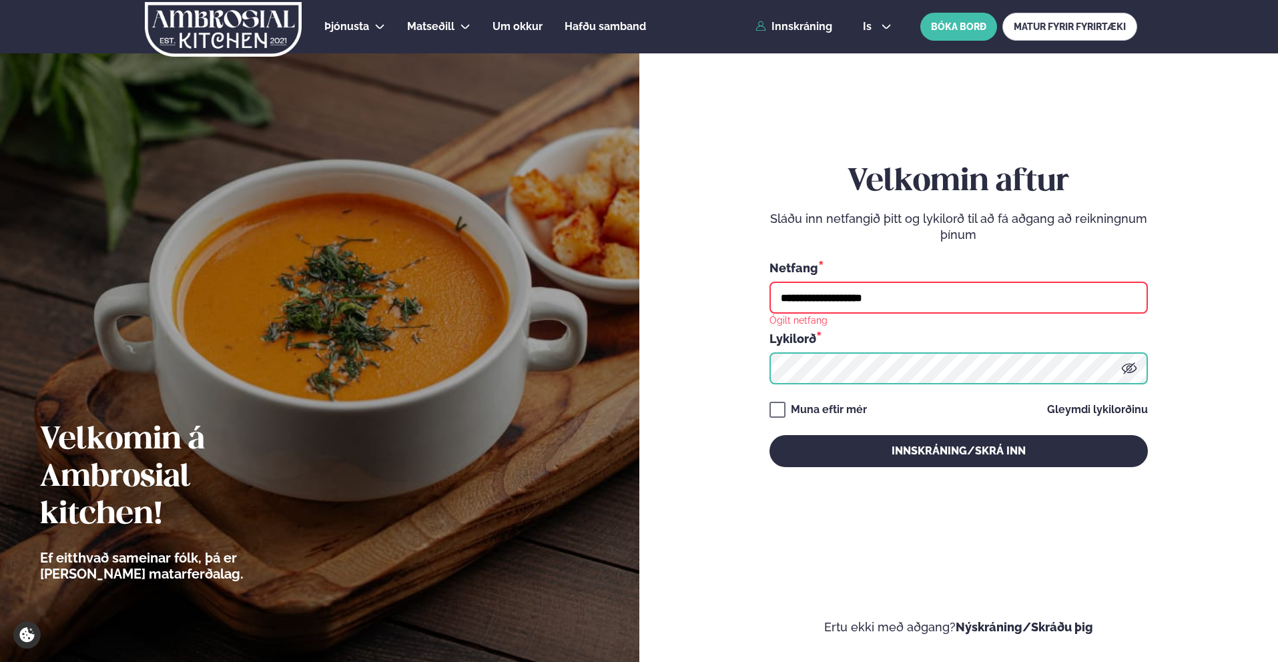
click at [769, 435] on button "Innskráning/Skrá inn" at bounding box center [958, 451] width 378 height 32
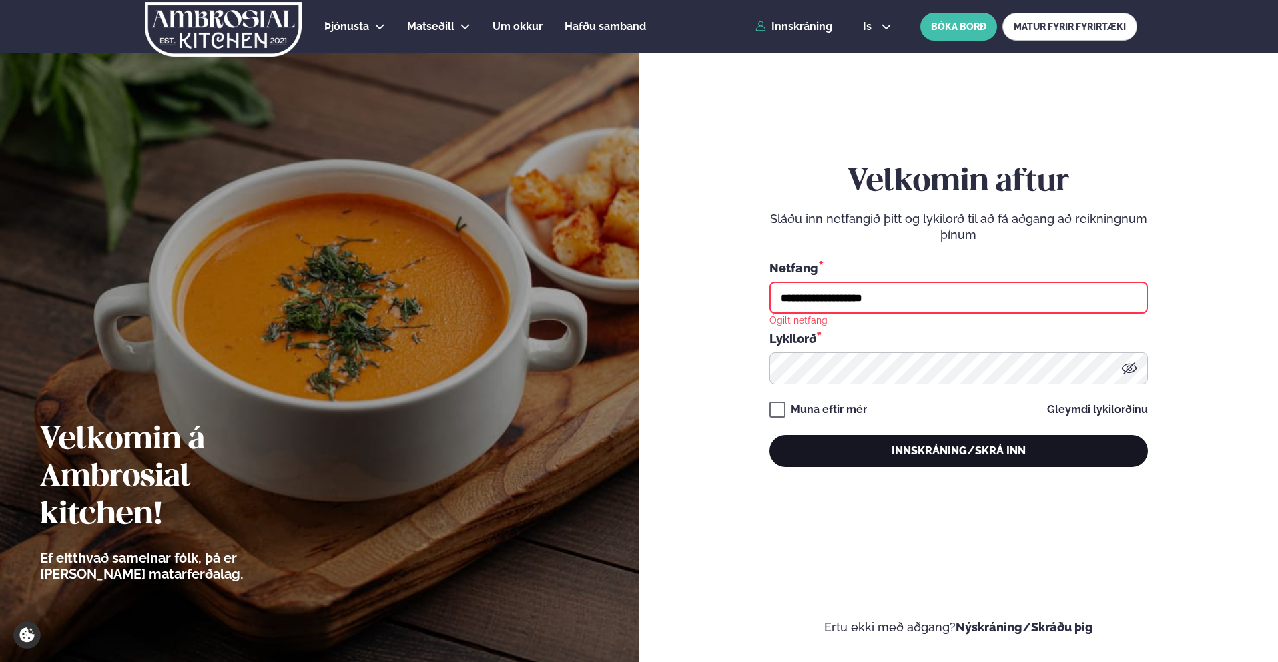
click at [883, 458] on button "Innskráning/Skrá inn" at bounding box center [958, 451] width 378 height 32
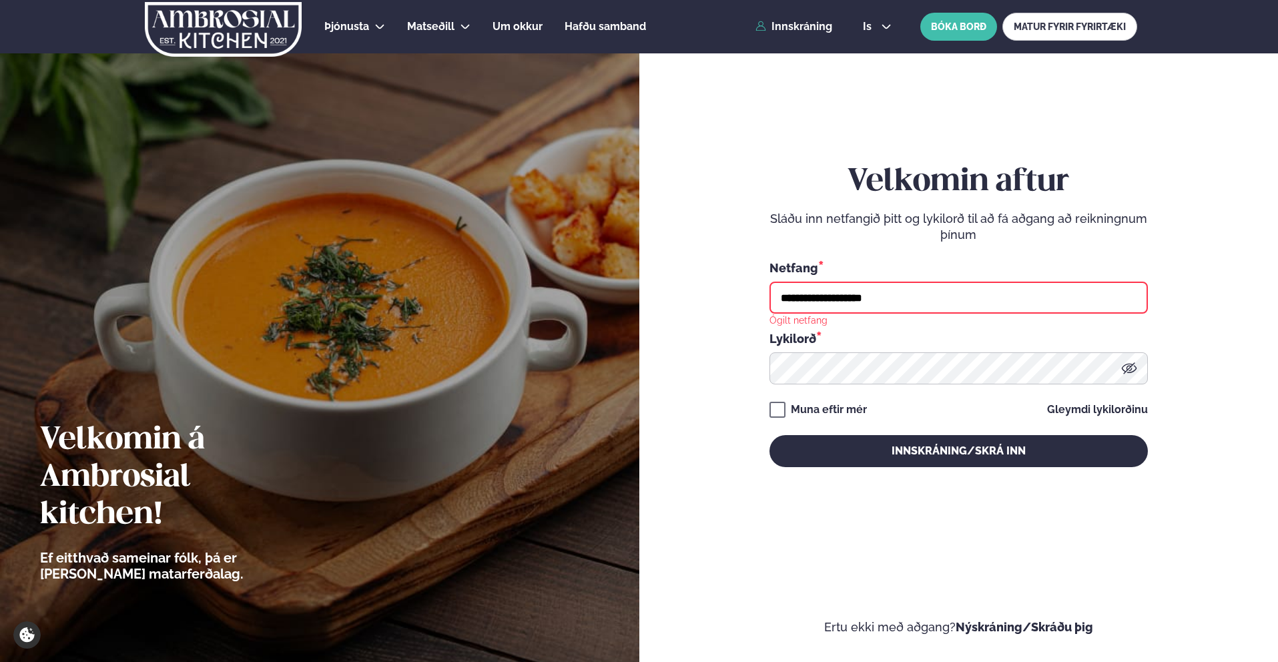
click at [899, 302] on input "**********" at bounding box center [958, 298] width 378 height 32
type input "**********"
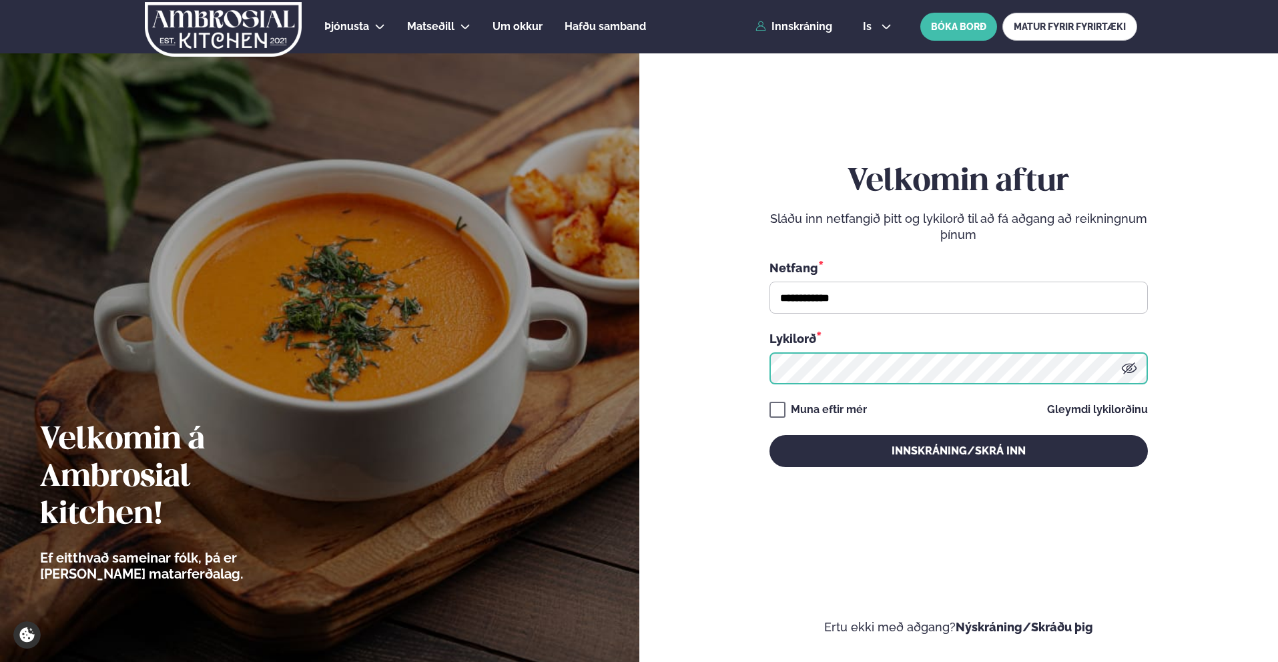
click at [769, 435] on button "Innskráning/Skrá inn" at bounding box center [958, 451] width 378 height 32
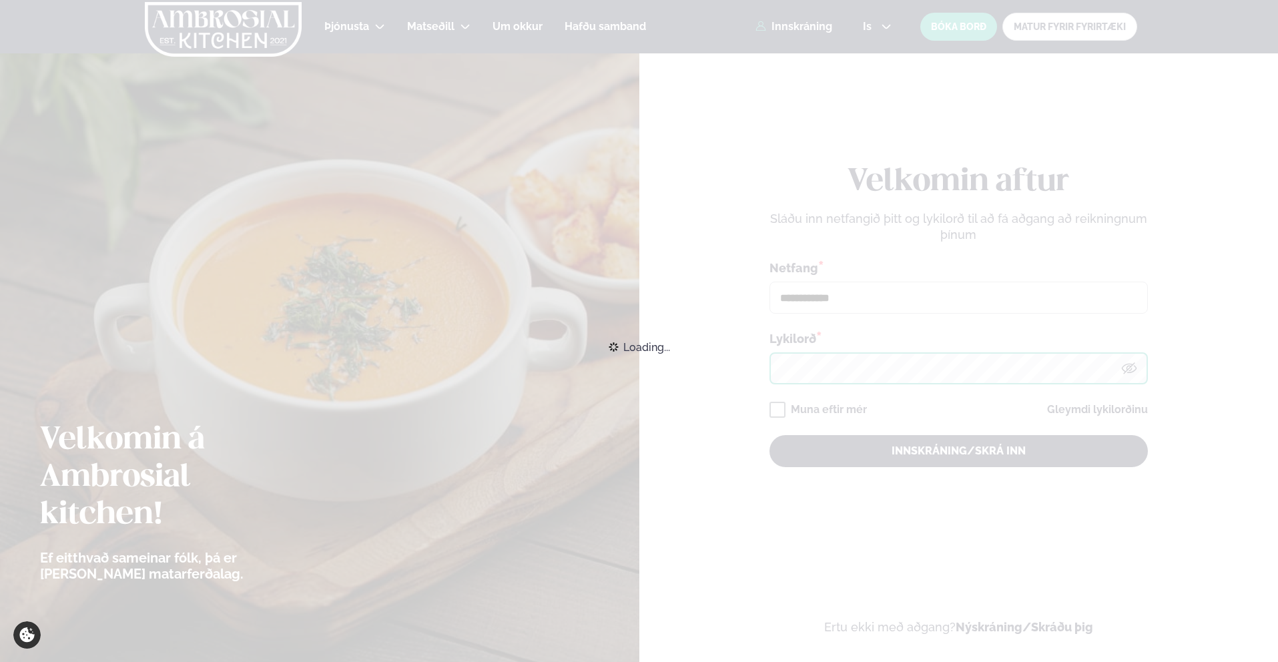
click at [769, 435] on button "Innskráning/Skrá inn" at bounding box center [958, 451] width 378 height 32
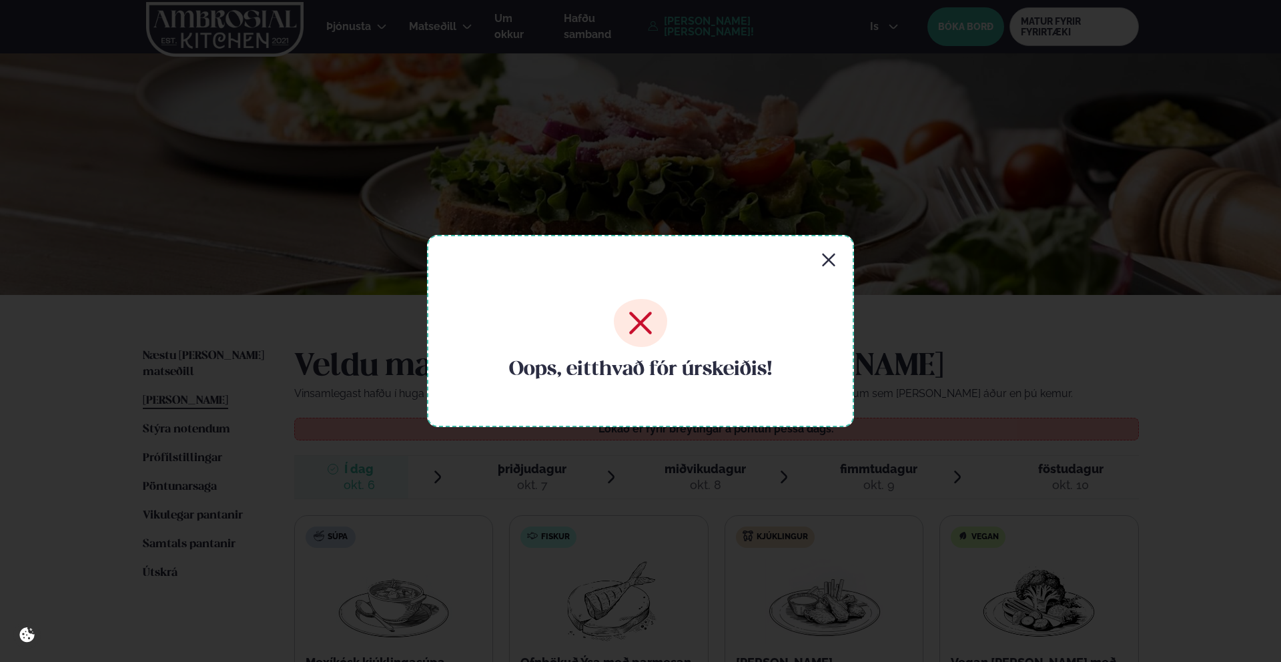
click at [832, 262] on icon "button" at bounding box center [829, 260] width 16 height 16
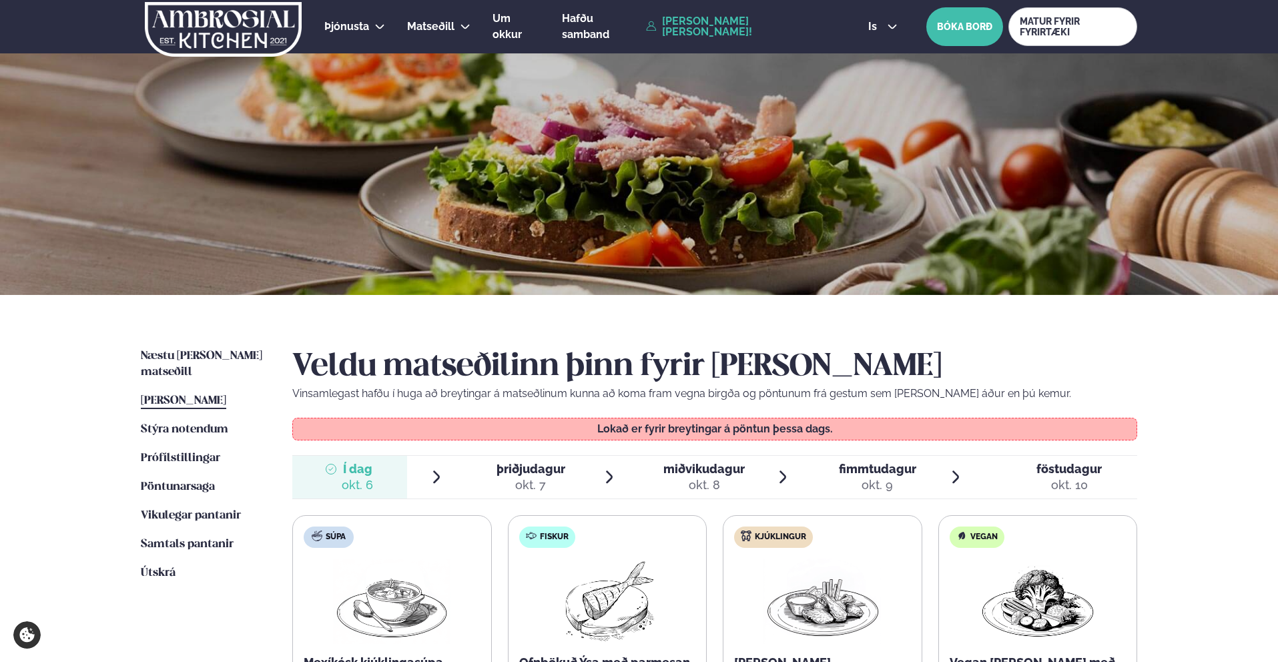
click at [749, 27] on link "[PERSON_NAME] [PERSON_NAME]!" at bounding box center [742, 26] width 192 height 21
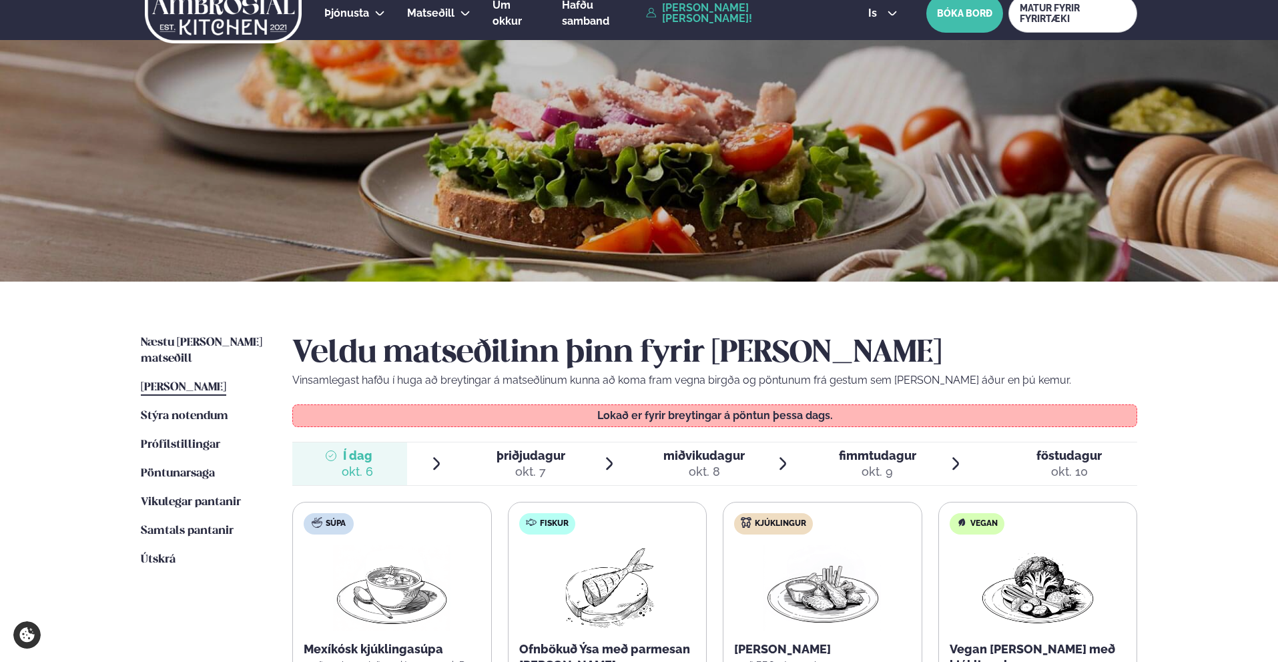
scroll to position [42, 0]
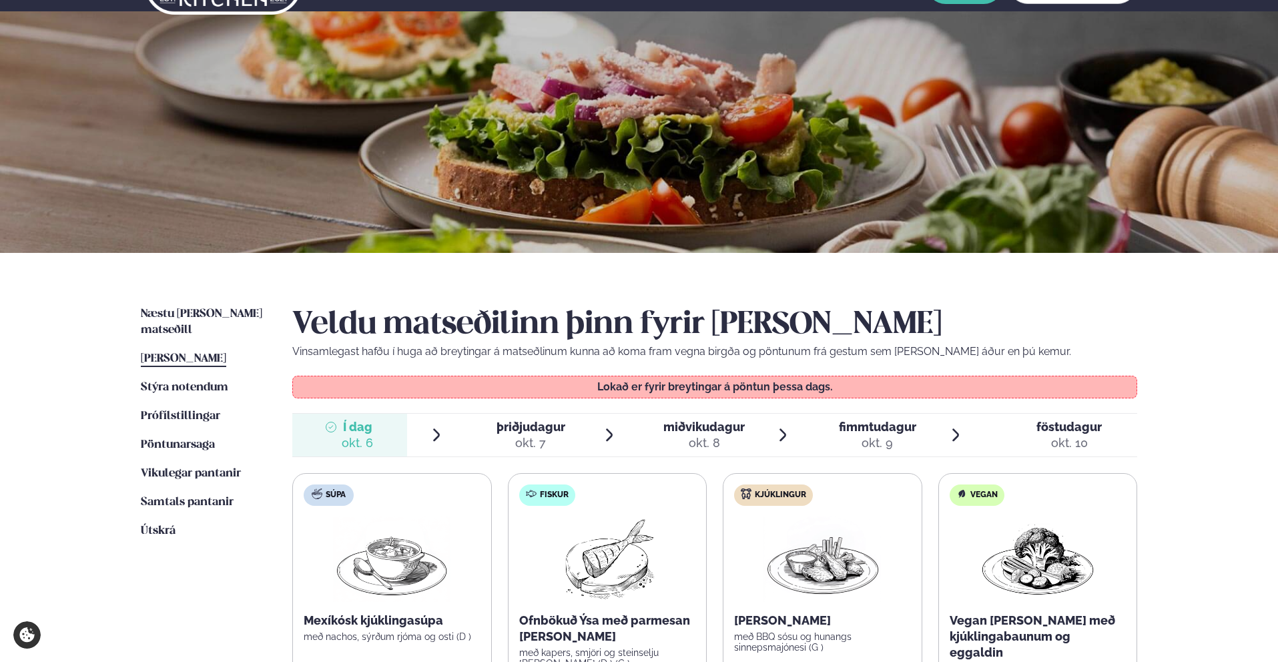
click at [510, 435] on div "okt. 7" at bounding box center [530, 443] width 69 height 16
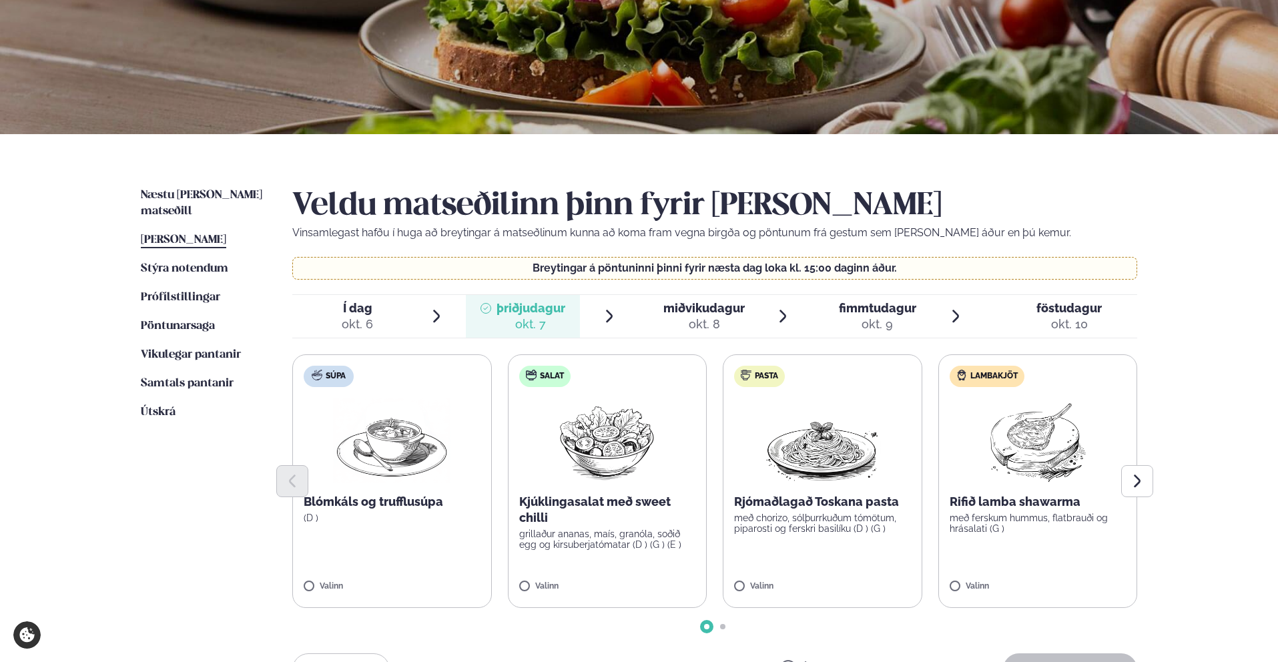
scroll to position [165, 0]
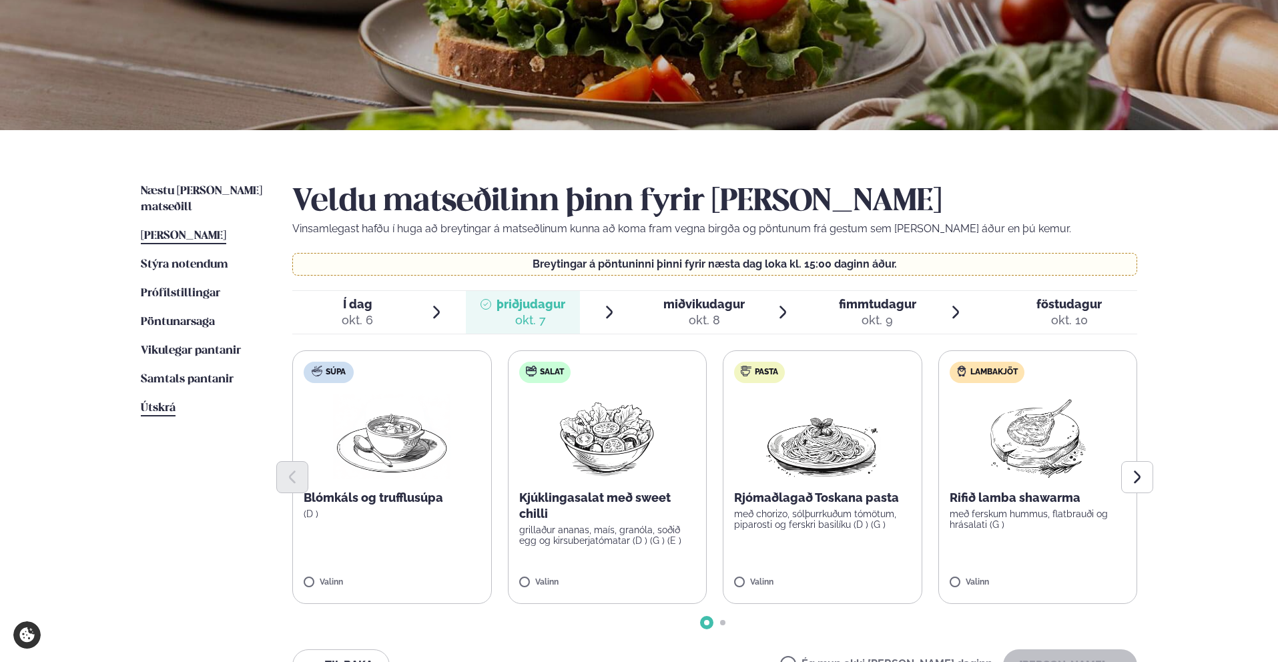
click at [161, 402] on span "Útskrá" at bounding box center [158, 407] width 35 height 11
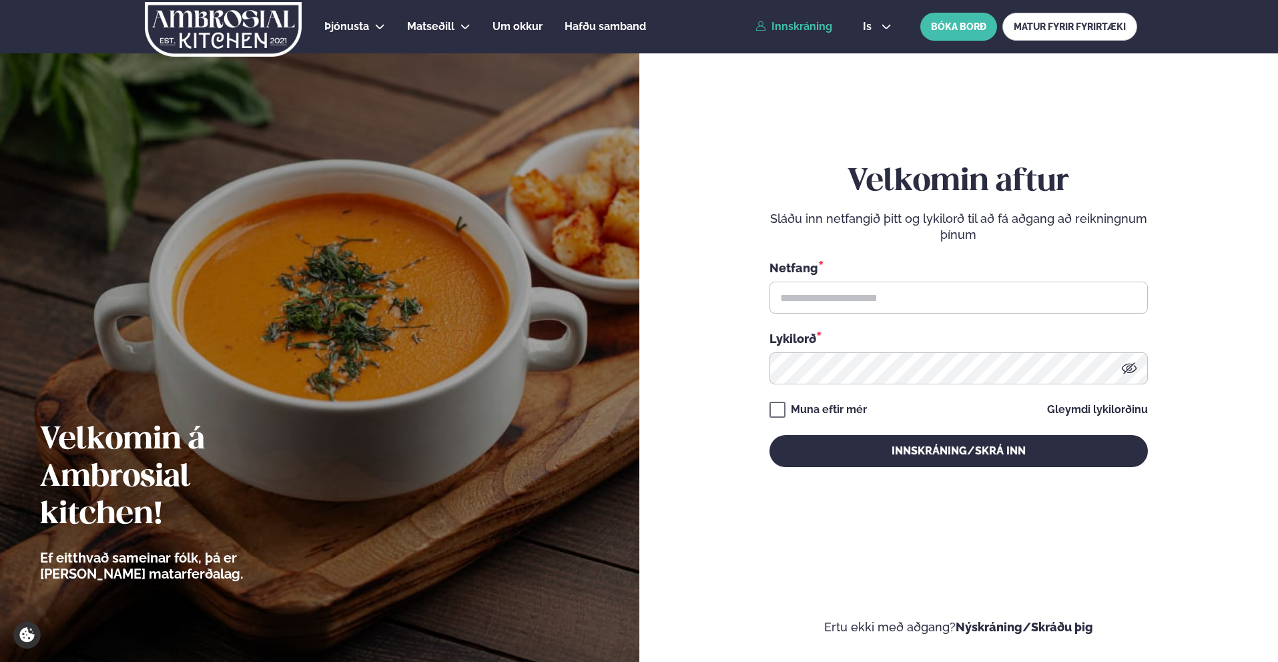
click at [812, 318] on div "Netfang * Lykilorð *" at bounding box center [958, 321] width 378 height 125
click at [815, 306] on input "text" at bounding box center [958, 298] width 378 height 32
click at [804, 31] on link "Innskráning" at bounding box center [793, 27] width 77 height 12
click at [789, 21] on link "Innskráning" at bounding box center [793, 27] width 77 height 12
click at [787, 29] on link "Innskráning" at bounding box center [793, 27] width 77 height 12
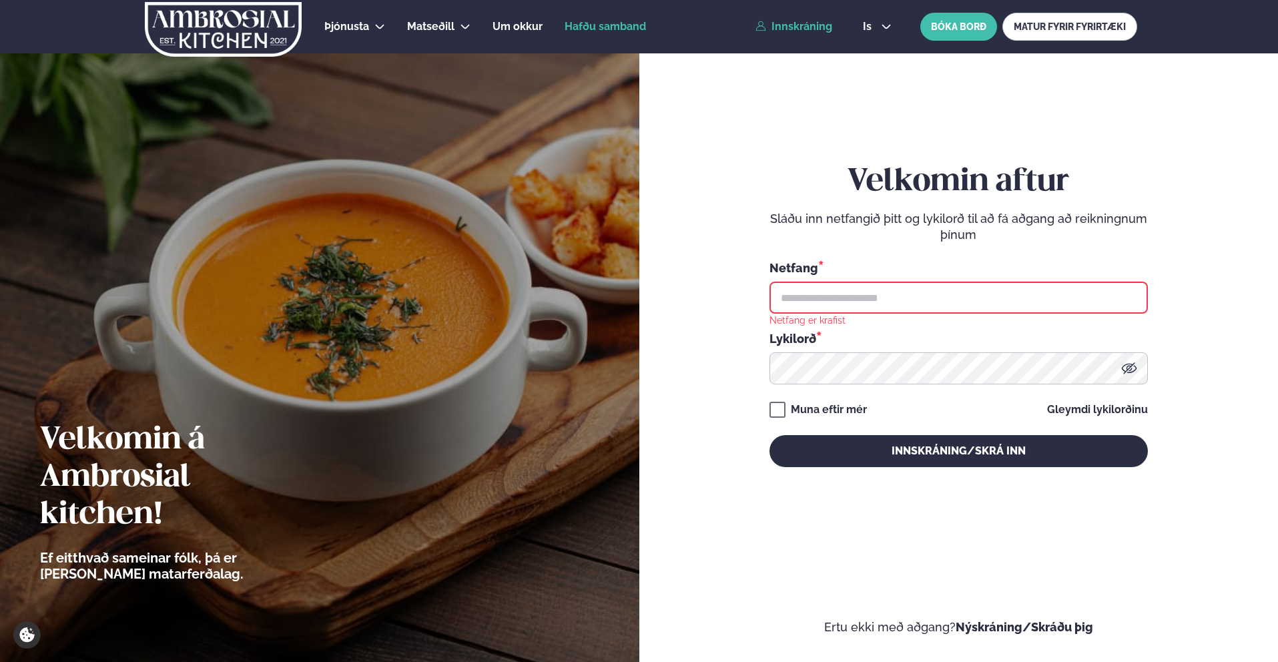
drag, startPoint x: 787, startPoint y: 29, endPoint x: 621, endPoint y: 13, distance: 167.5
click at [697, 19] on div "Þjónusta Hádegismatur fyrir fyrirtæki Fyrirtækja veitingar Einkapartý Matseðill…" at bounding box center [639, 26] width 1076 height 53
click at [240, 29] on img at bounding box center [222, 29] width 159 height 55
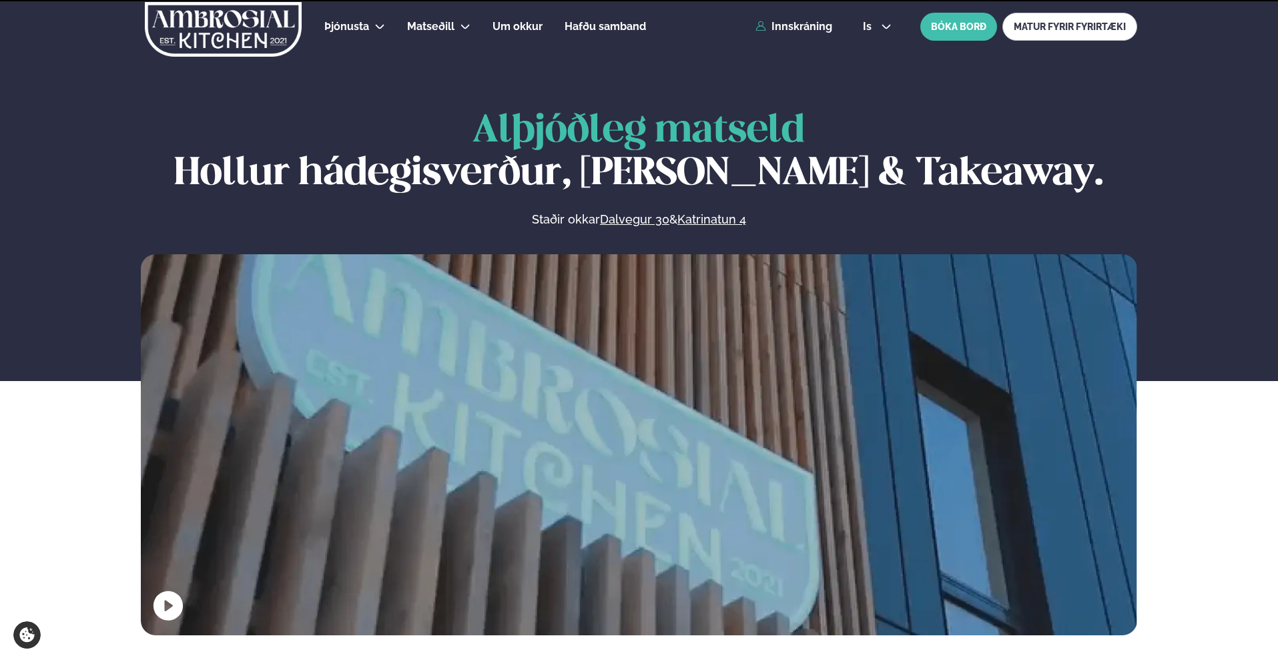
drag, startPoint x: 240, startPoint y: 31, endPoint x: 312, endPoint y: 47, distance: 73.8
click at [240, 31] on img at bounding box center [222, 29] width 159 height 55
click at [809, 29] on link "Innskráning" at bounding box center [793, 27] width 77 height 12
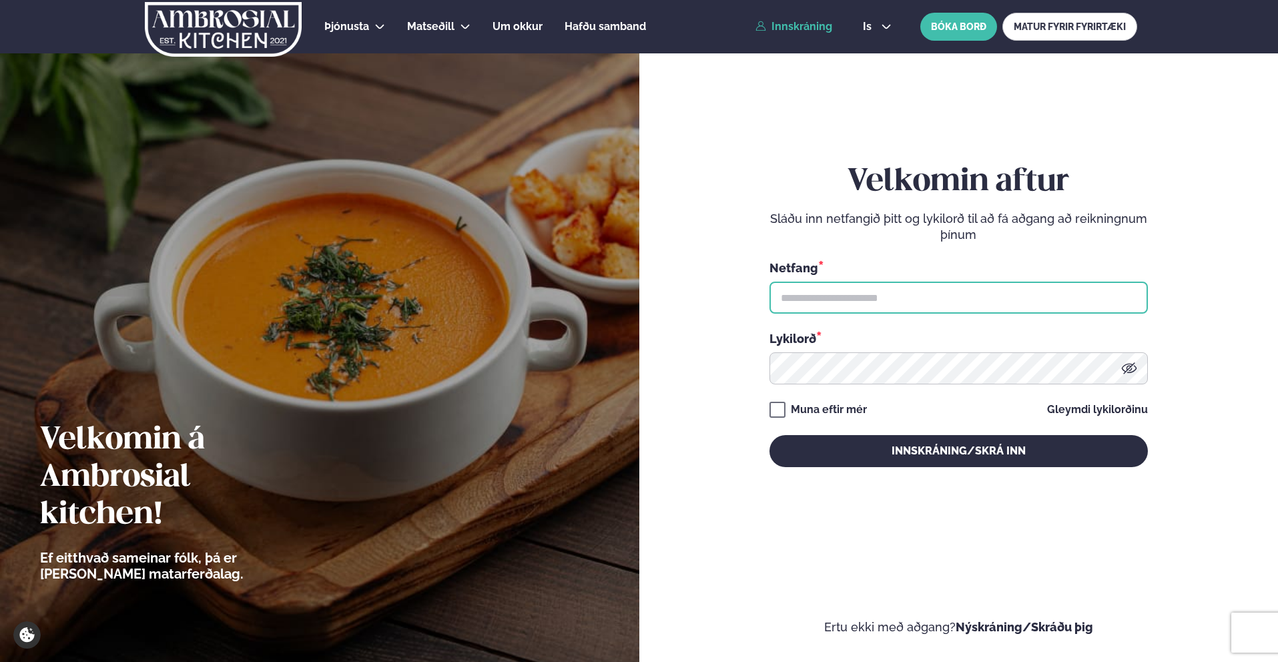
click at [847, 303] on input "text" at bounding box center [958, 298] width 378 height 32
type input "**********"
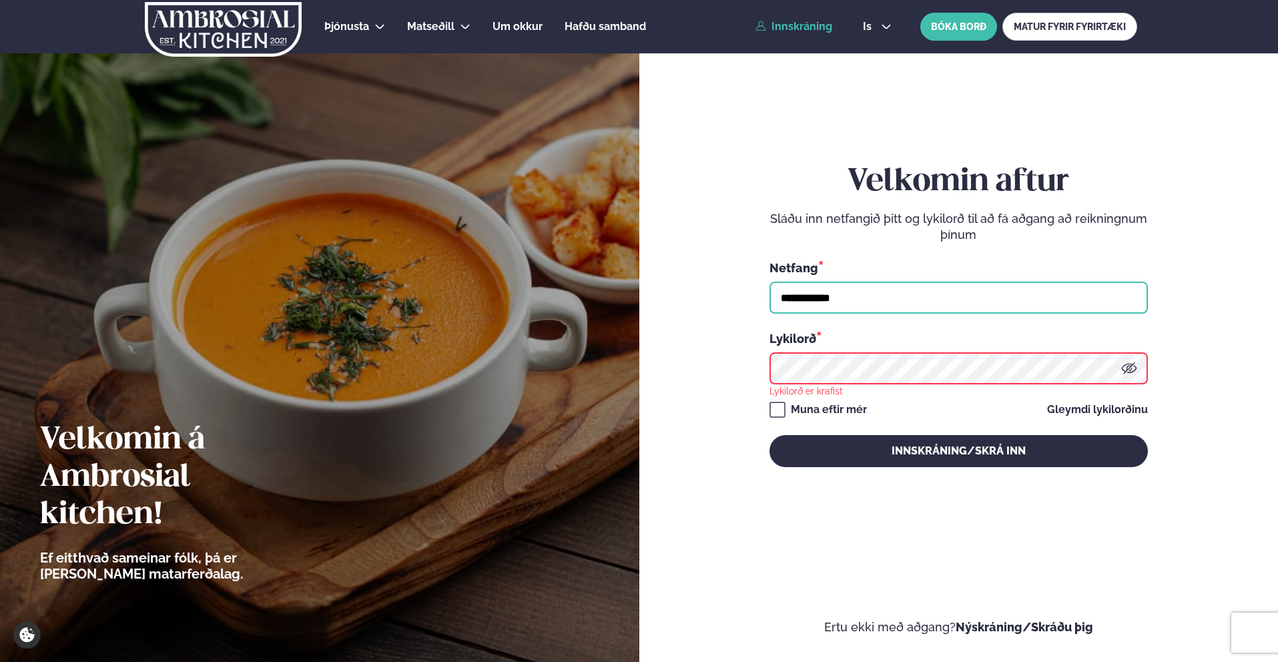
click at [853, 292] on input "**********" at bounding box center [958, 298] width 378 height 32
type input "**********"
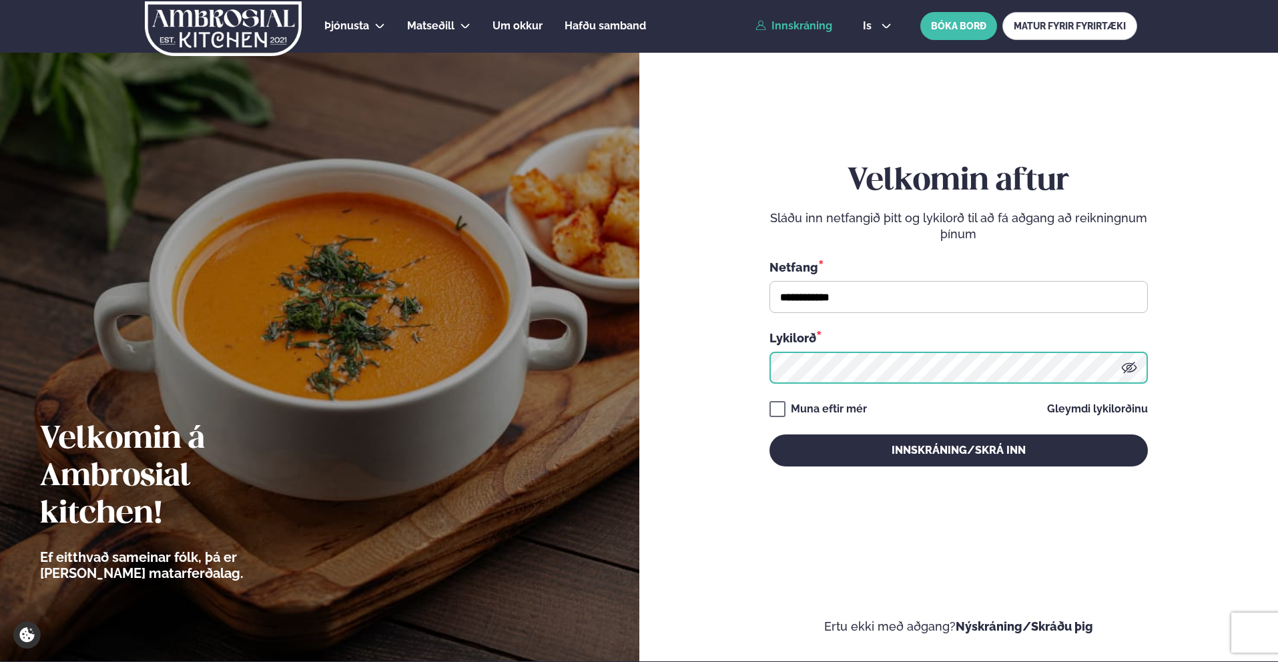
click at [769, 434] on button "Innskráning/Skrá inn" at bounding box center [958, 450] width 378 height 32
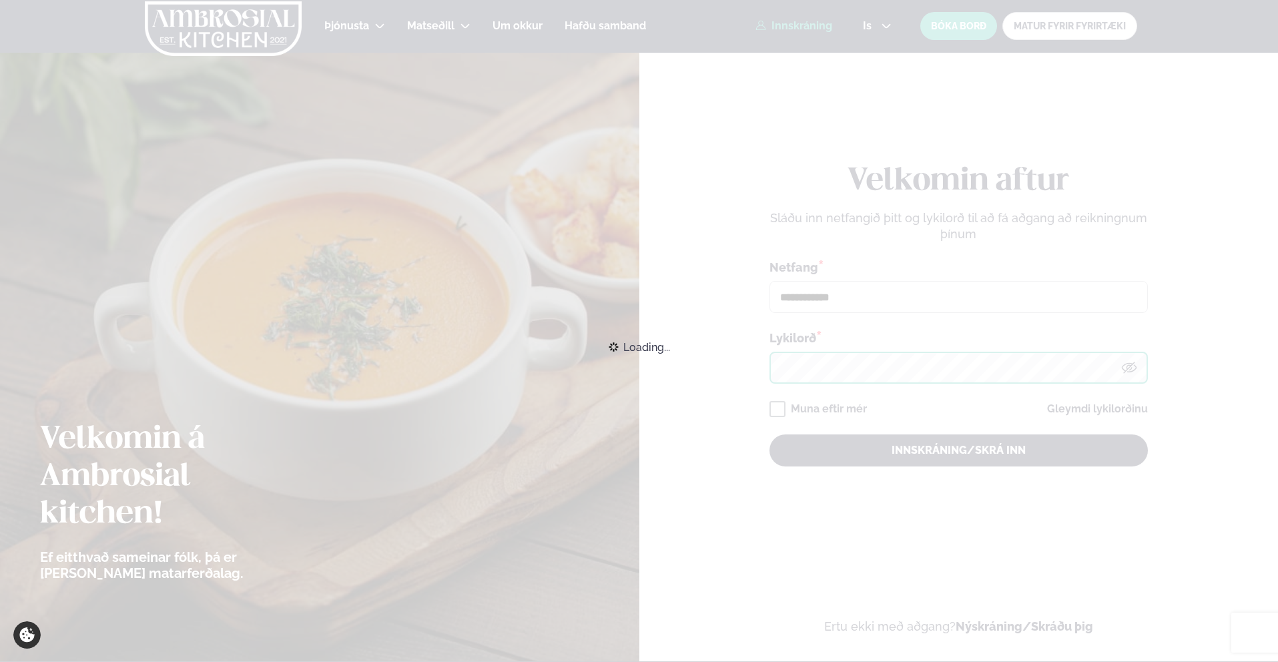
click at [769, 434] on button "Innskráning/Skrá inn" at bounding box center [958, 450] width 378 height 32
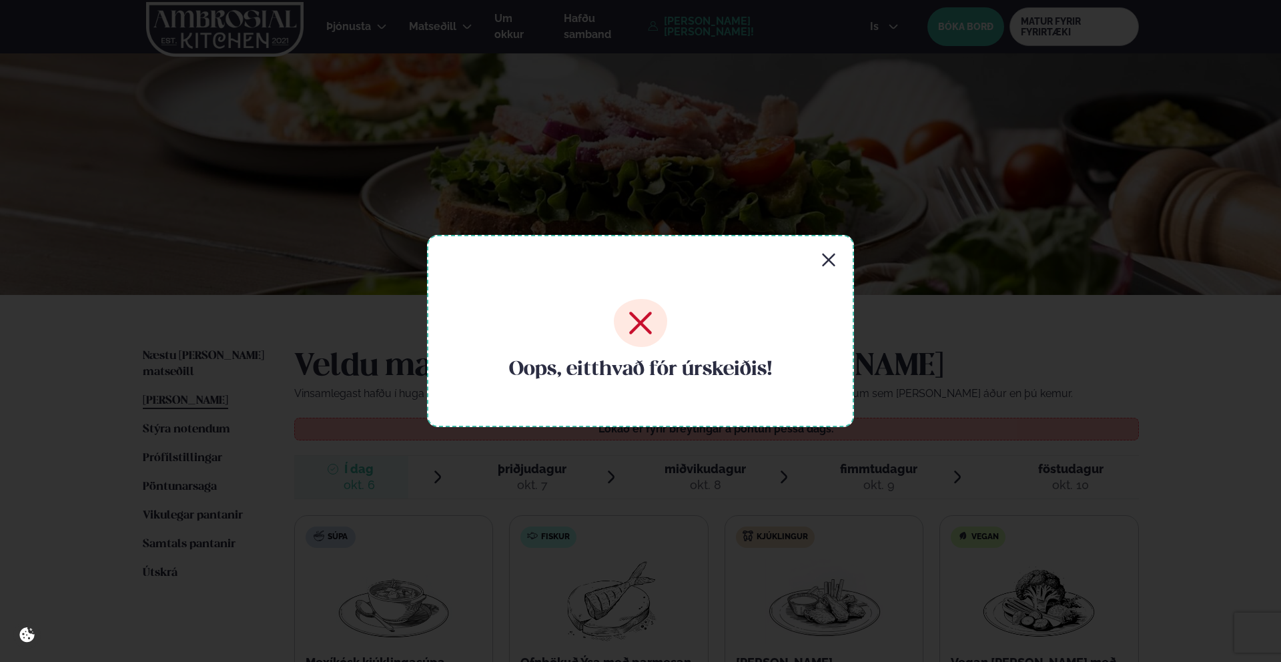
click at [832, 254] on icon "button" at bounding box center [829, 260] width 16 height 16
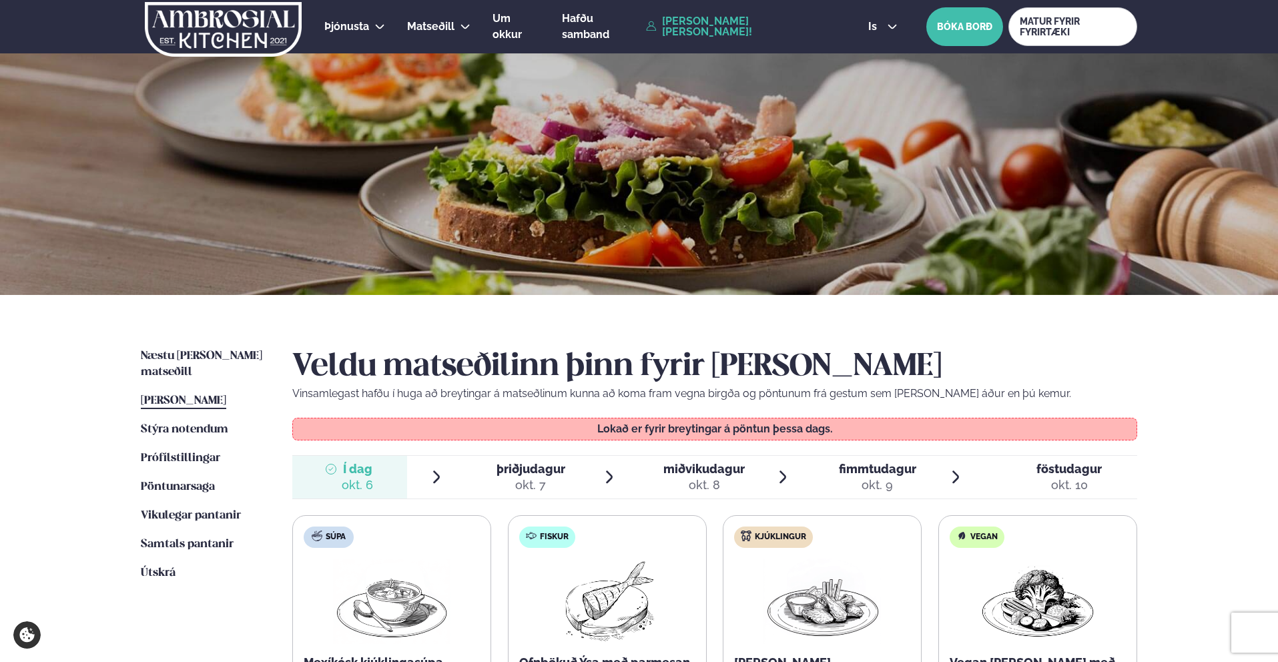
click at [832, 254] on icon "button" at bounding box center [827, 260] width 13 height 13
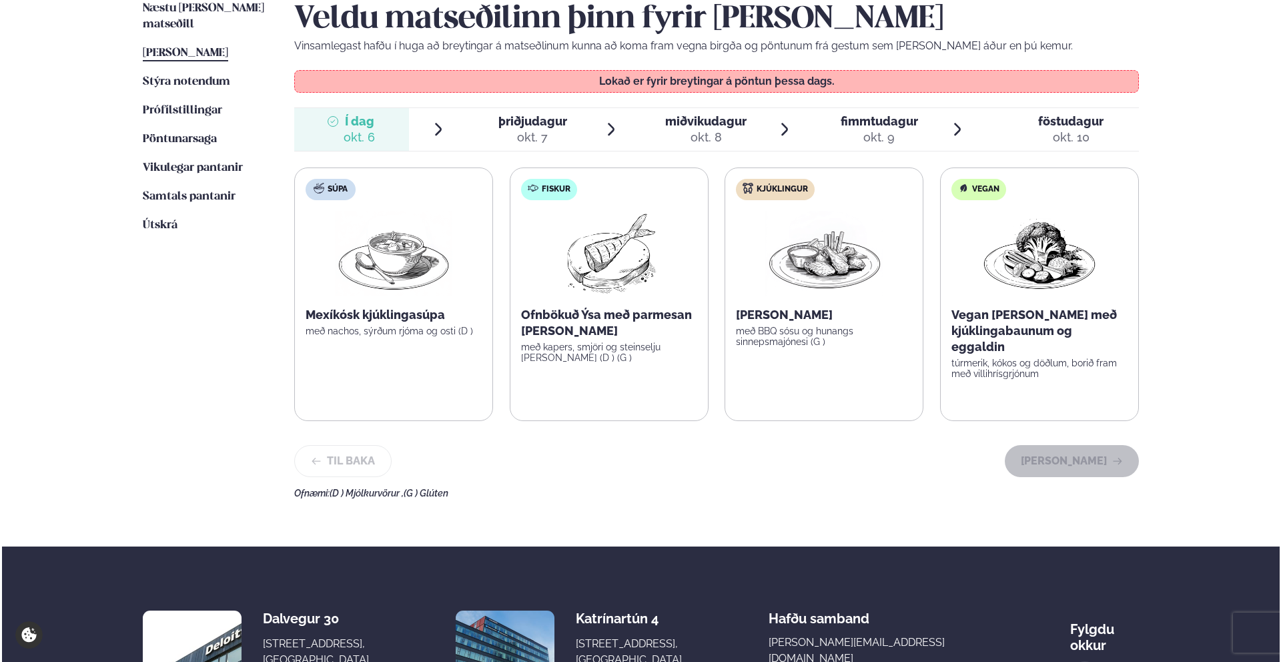
scroll to position [348, 0]
click at [386, 345] on label "Súpa Mexíkósk kjúklingasúpa með nachos, sýrðum rjóma og osti (D )" at bounding box center [392, 294] width 200 height 254
click at [530, 130] on div "okt. 7" at bounding box center [530, 137] width 69 height 16
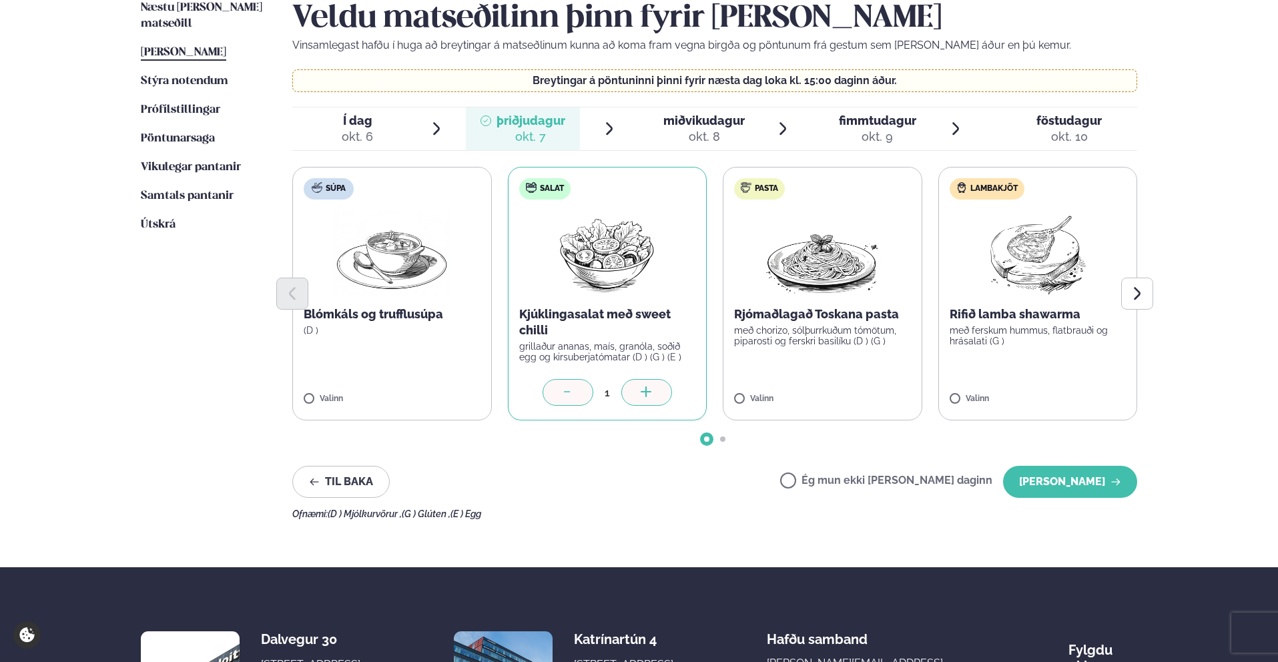
click at [649, 398] on icon at bounding box center [646, 392] width 13 height 13
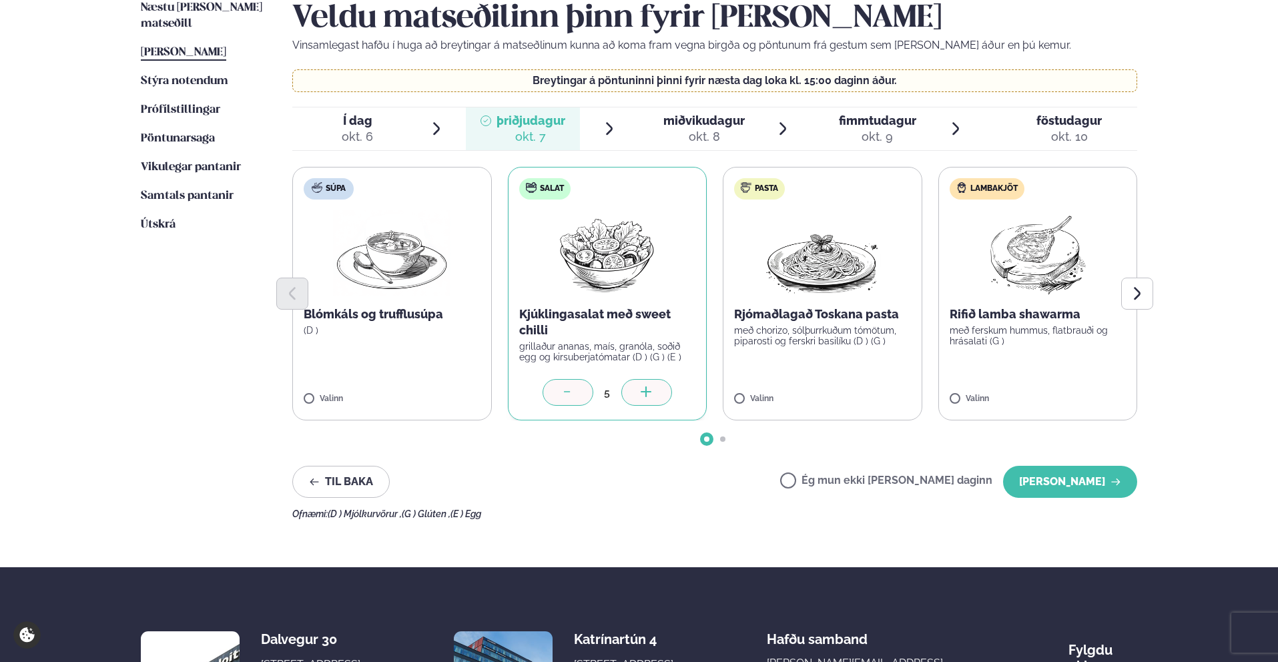
click at [649, 398] on icon at bounding box center [646, 392] width 13 height 13
click at [1080, 482] on button "[PERSON_NAME]" at bounding box center [1070, 482] width 134 height 32
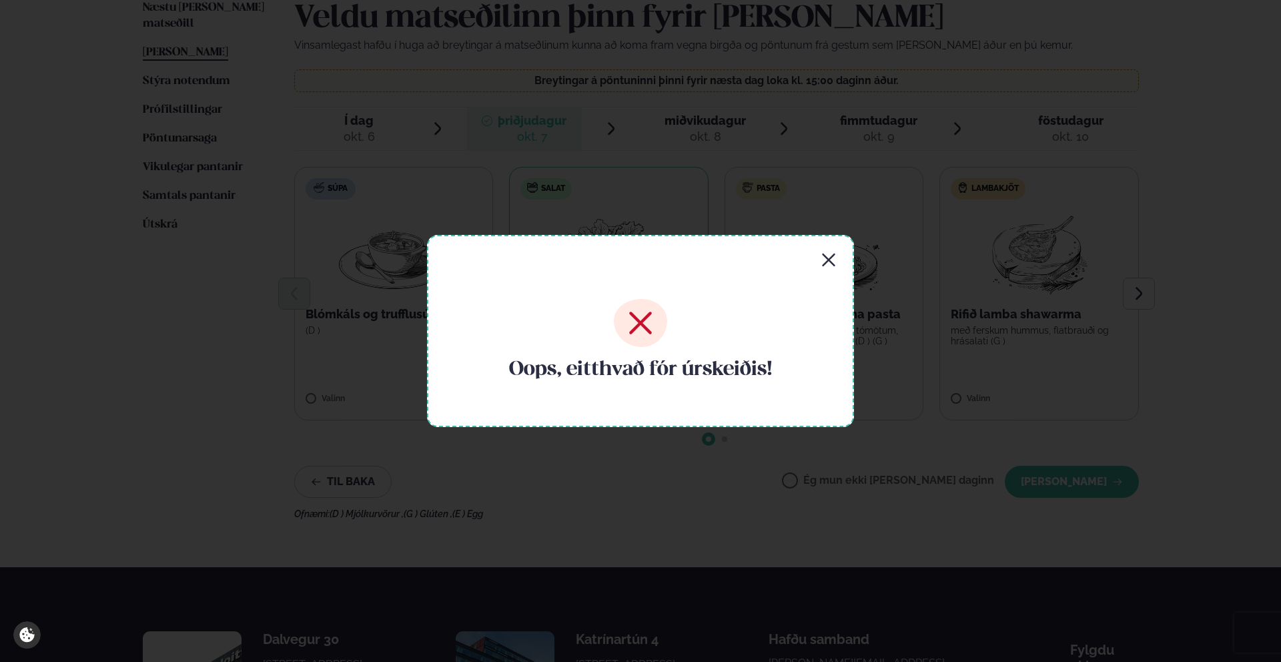
drag, startPoint x: 849, startPoint y: 255, endPoint x: 831, endPoint y: 256, distance: 17.4
click at [849, 255] on div "Oops, eitthvað fór úrskeiðis!" at bounding box center [640, 331] width 427 height 192
click at [831, 256] on icon "button" at bounding box center [829, 260] width 16 height 16
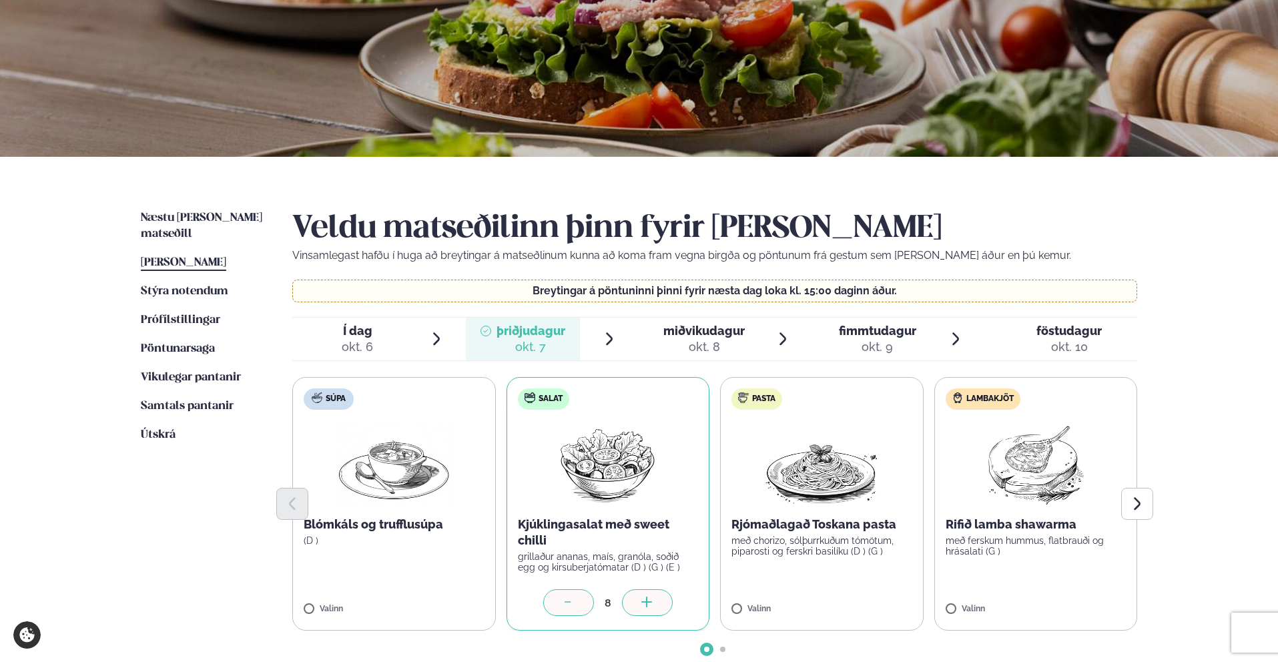
scroll to position [0, 0]
